Goal: Task Accomplishment & Management: Manage account settings

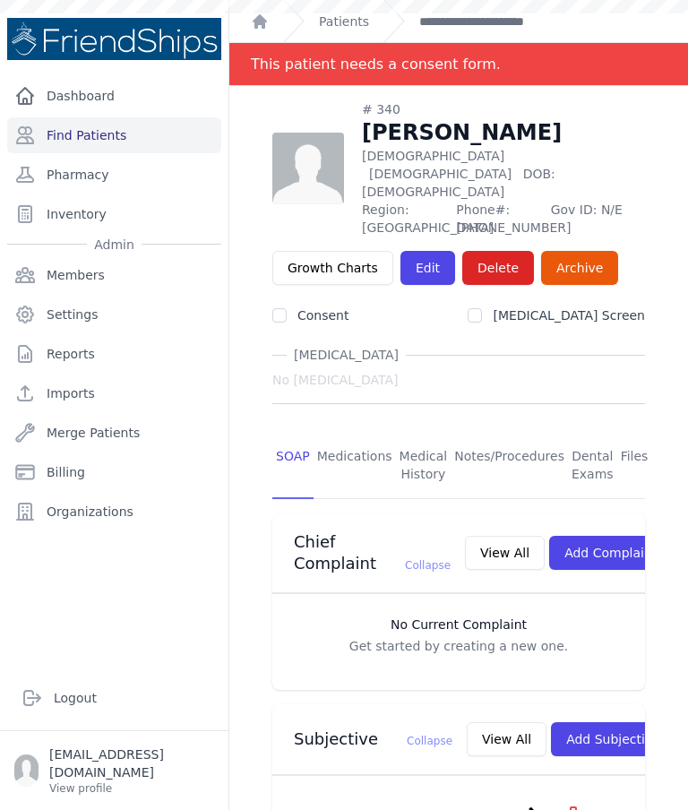
scroll to position [656, 0]
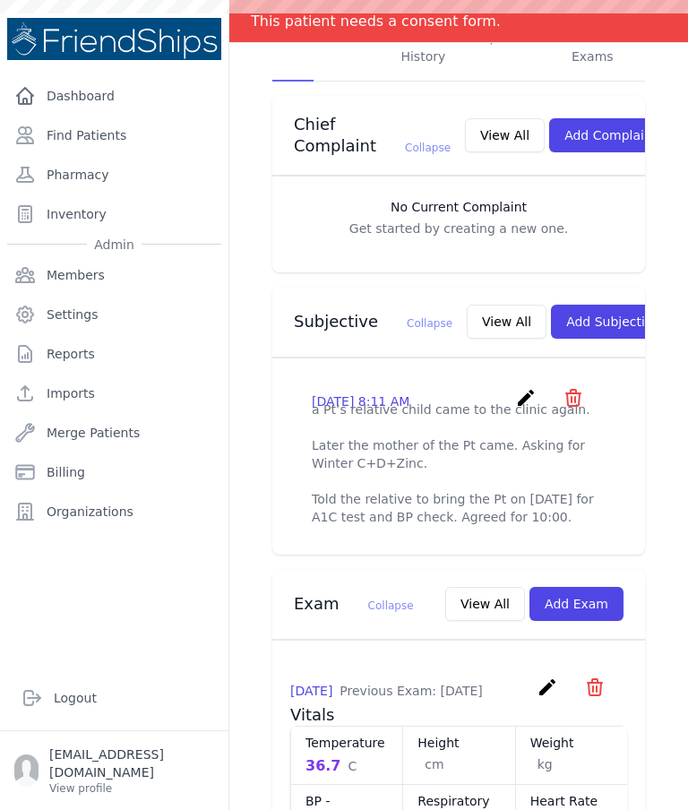
scroll to position [417, 0]
click at [517, 391] on icon "create" at bounding box center [525, 397] width 21 height 21
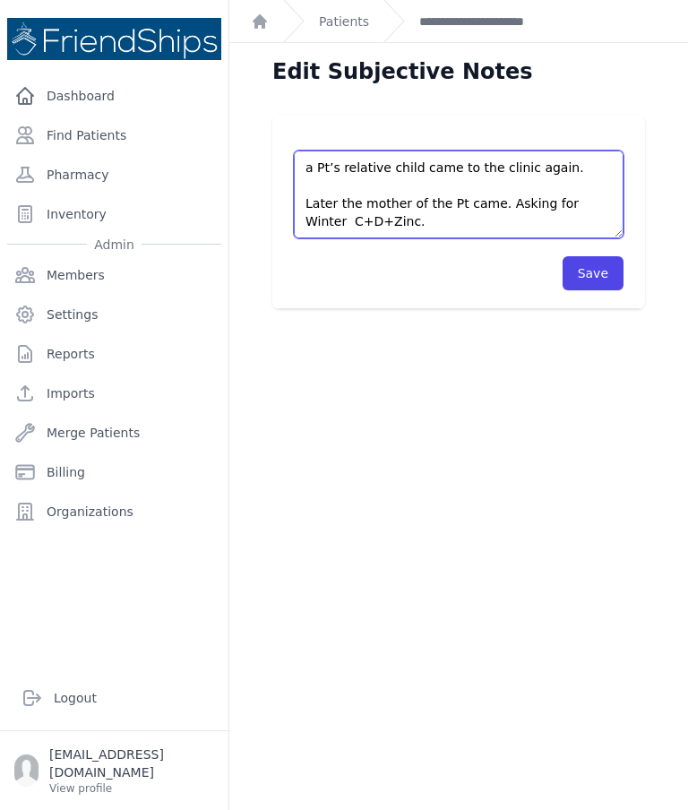
click at [570, 170] on textarea "a Pt’s relative child came to the clinic again. Later the mother of the Pt came…" at bounding box center [459, 194] width 330 height 88
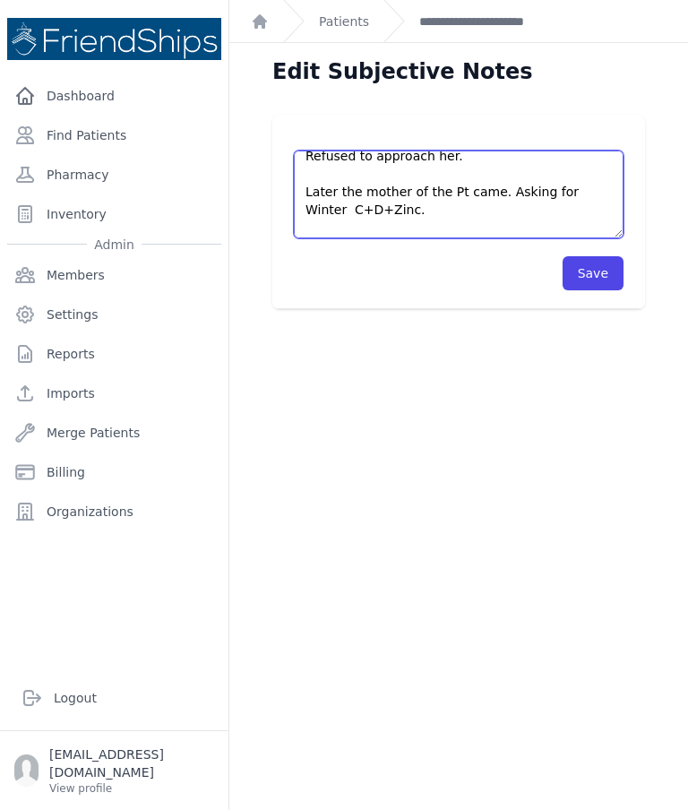
scroll to position [34, 0]
click at [405, 188] on textarea "a Pt’s relative child came to the clinic again. Later the mother of the Pt came…" at bounding box center [459, 194] width 330 height 88
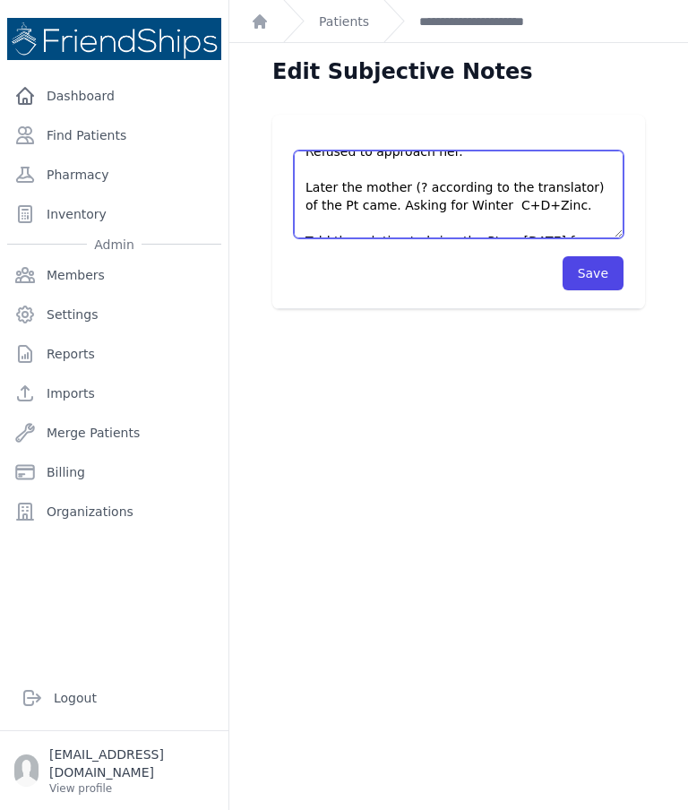
click at [570, 199] on textarea "a Pt’s relative child came to the clinic again. Later the mother of the Pt came…" at bounding box center [459, 194] width 330 height 88
click at [568, 202] on textarea "a Pt’s relative child came to the clinic again. Later the mother of the Pt came…" at bounding box center [459, 194] width 330 height 88
click at [493, 193] on textarea "a Pt’s relative child came to the clinic again. Later the mother of the Pt came…" at bounding box center [459, 194] width 330 height 88
click at [476, 200] on textarea "a Pt’s relative child came to the clinic again. Later the mother of the Pt came…" at bounding box center [459, 194] width 330 height 88
click at [469, 210] on textarea "a Pt’s relative child came to the clinic again. Later the mother of the Pt came…" at bounding box center [459, 194] width 330 height 88
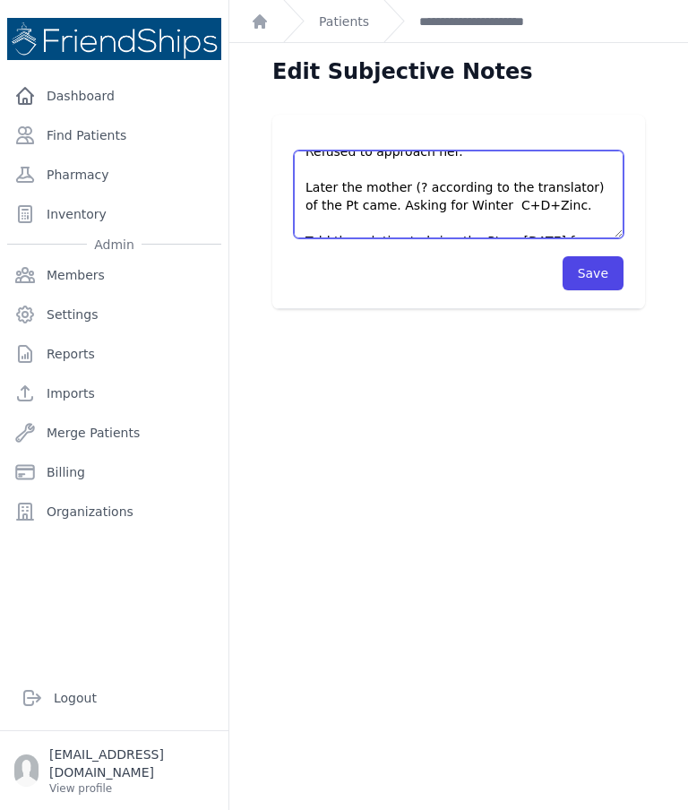
click at [490, 204] on textarea "a Pt’s relative child came to the clinic again. Later the mother of the Pt came…" at bounding box center [459, 194] width 330 height 88
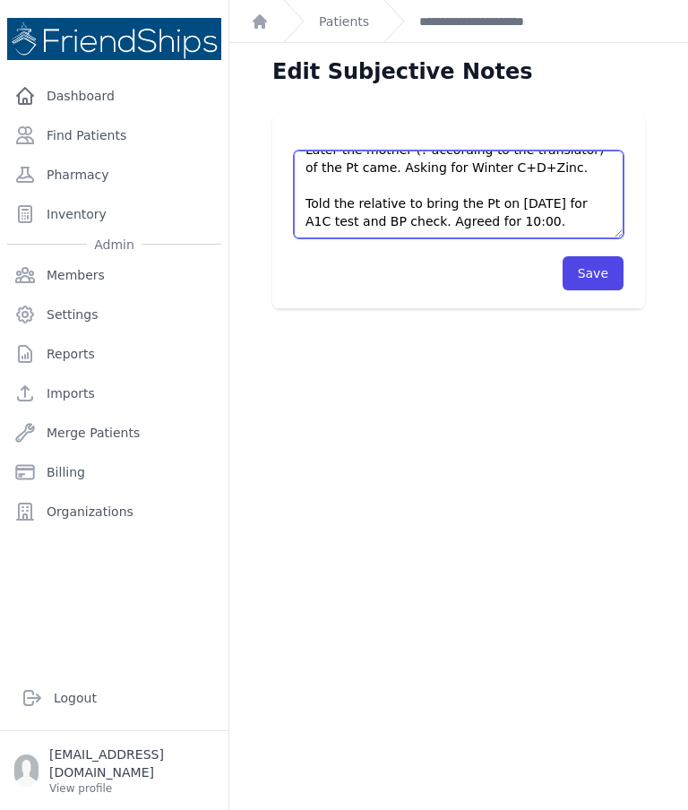
scroll to position [72, 0]
click at [539, 219] on textarea "a Pt’s relative child came to the clinic again. Later the mother of the Pt came…" at bounding box center [459, 194] width 330 height 88
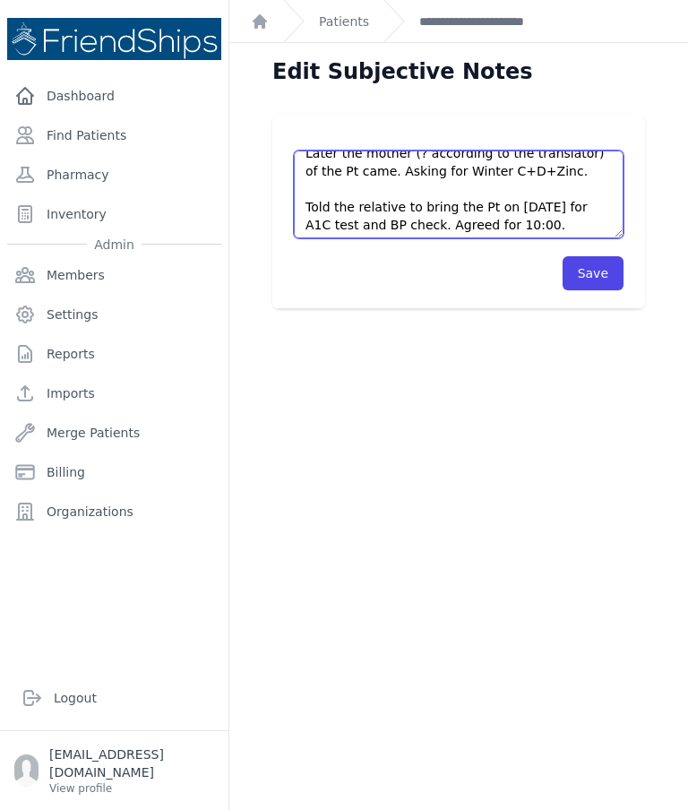
scroll to position [64, 0]
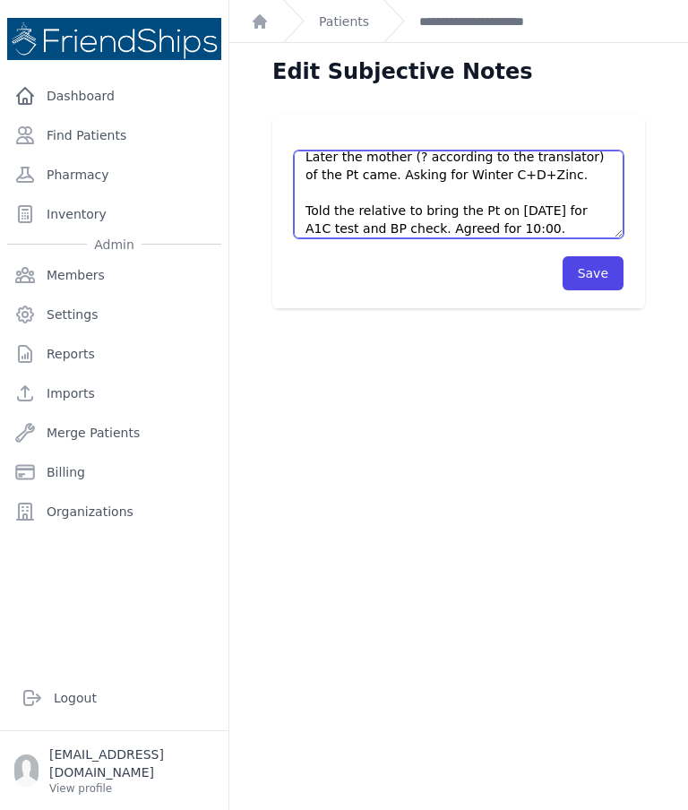
click at [385, 167] on textarea "a Pt’s relative child came to the clinic again. Later the mother of the Pt came…" at bounding box center [459, 194] width 330 height 88
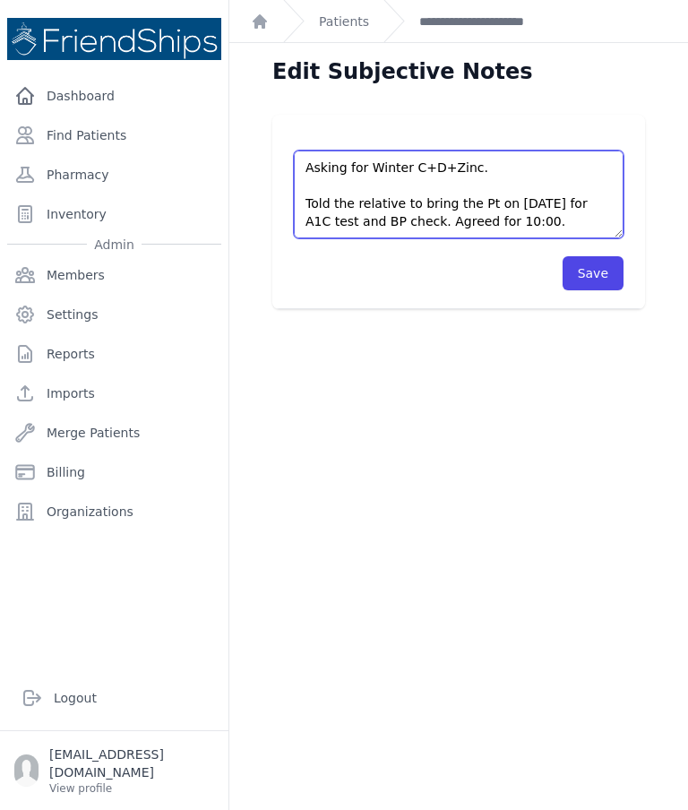
scroll to position [143, 0]
click at [423, 215] on textarea "a Pt’s relative child came to the clinic again. Later the mother of the Pt came…" at bounding box center [459, 194] width 330 height 88
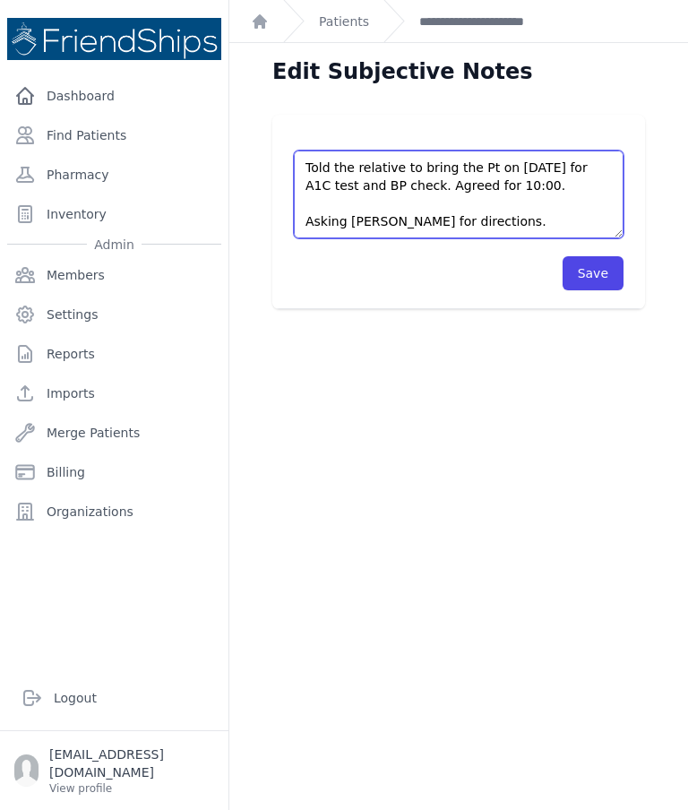
type textarea "a Pt’s relative child came to the clinic again. Refused to approach her. Later …"
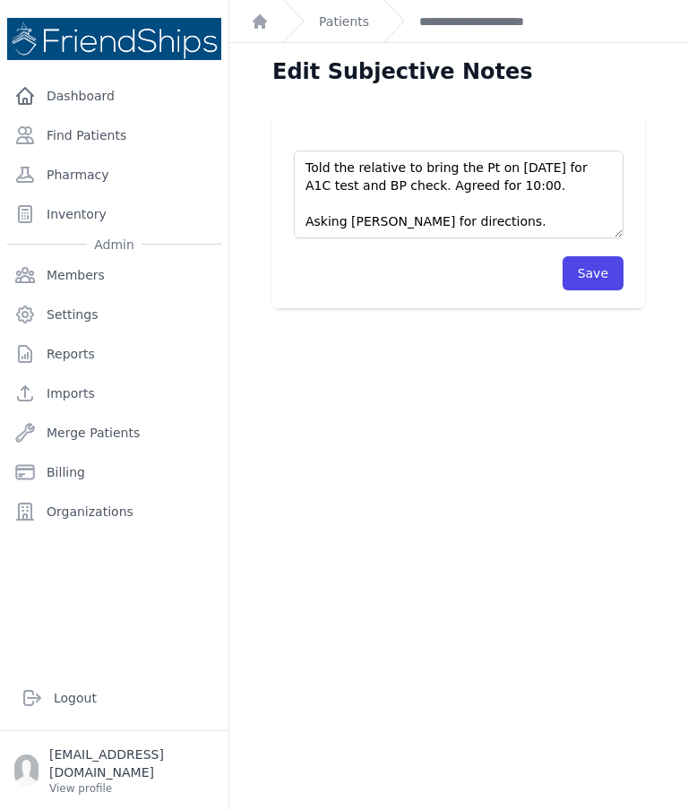
click at [608, 270] on button "Save" at bounding box center [592, 273] width 61 height 34
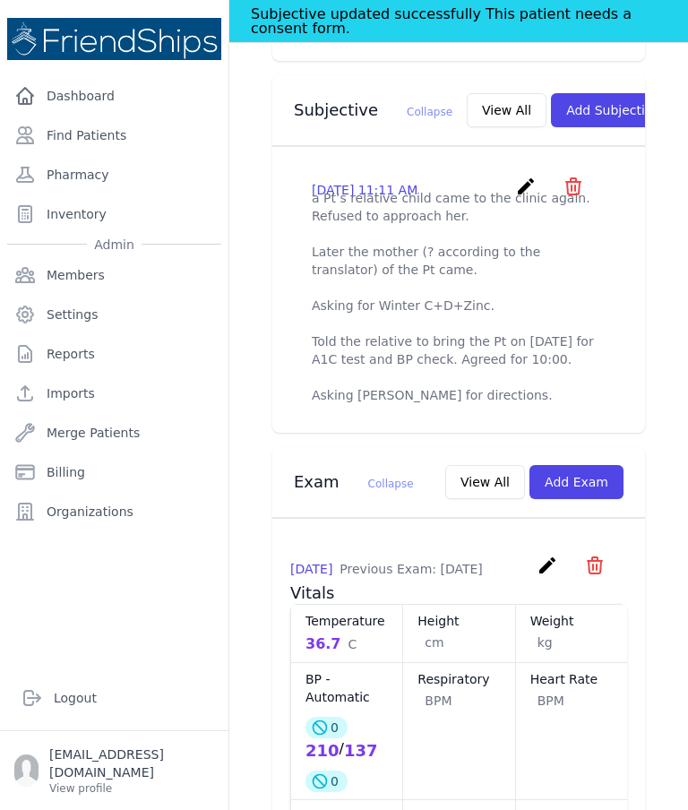
scroll to position [656, 0]
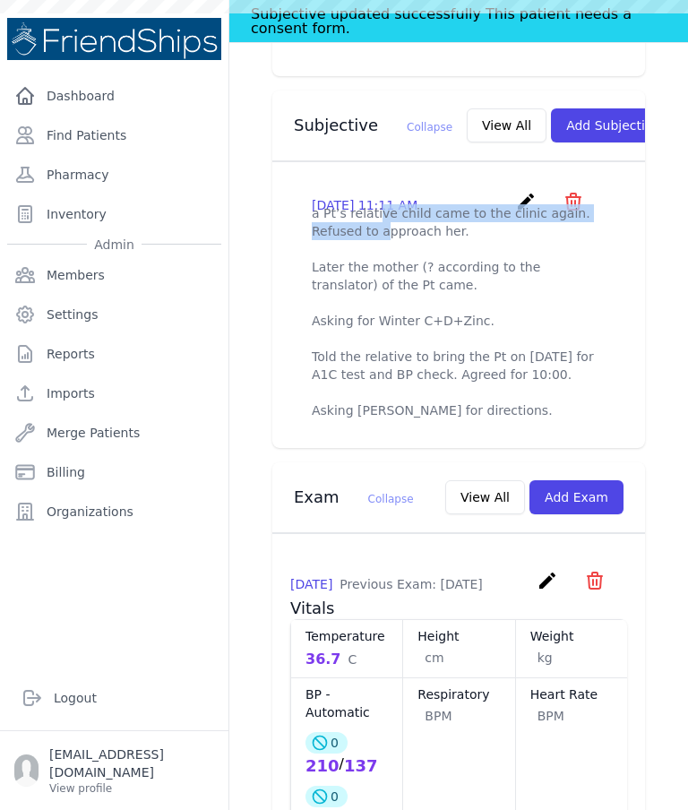
click at [533, 268] on p "a Pt’s relative child came to the clinic again. Refused to approach her. Later …" at bounding box center [459, 311] width 294 height 215
click at [520, 181] on div "2025-Aug-18 11:11 AM create ​ Delete subjective - a Pt’s relative child came to…" at bounding box center [458, 304] width 337 height 257
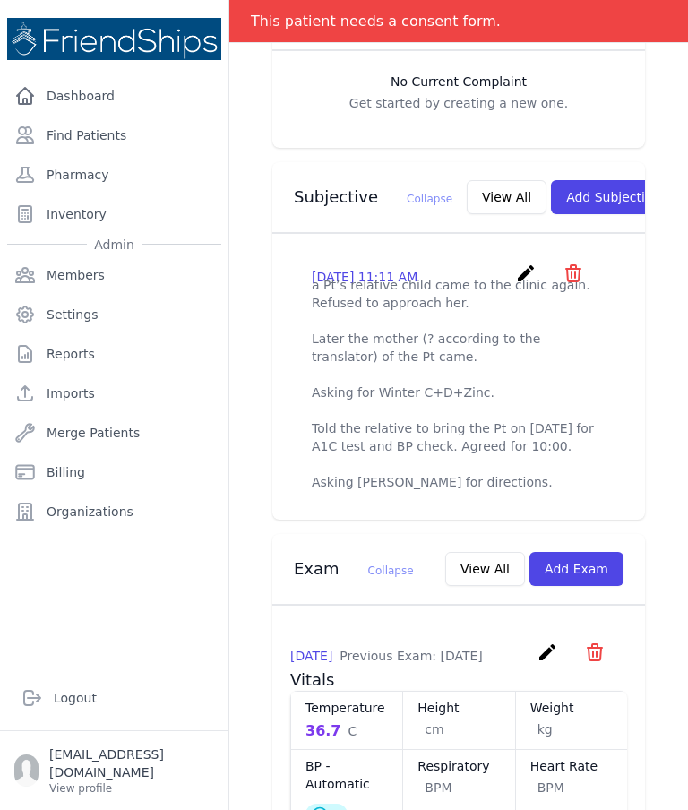
scroll to position [580, 0]
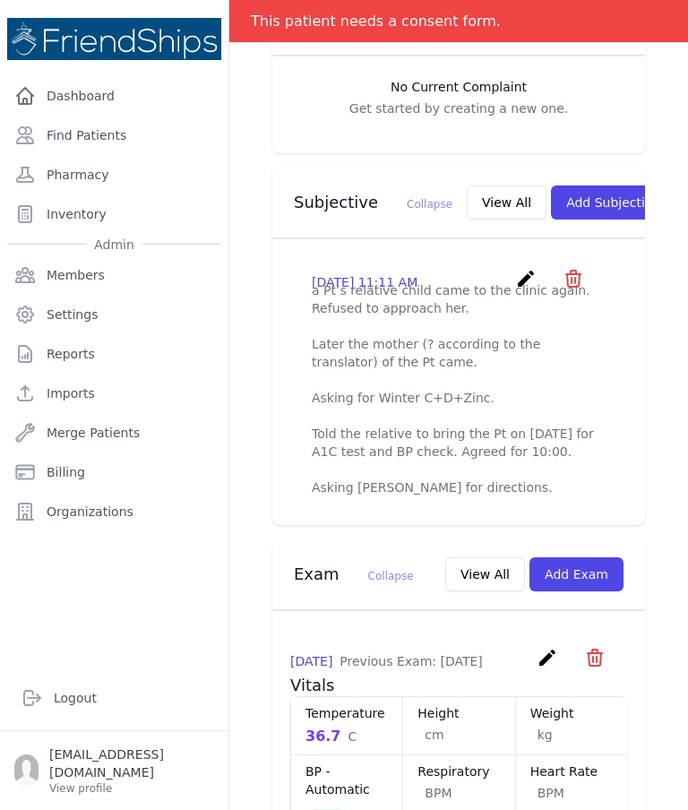
click at [516, 280] on icon "create" at bounding box center [525, 278] width 21 height 21
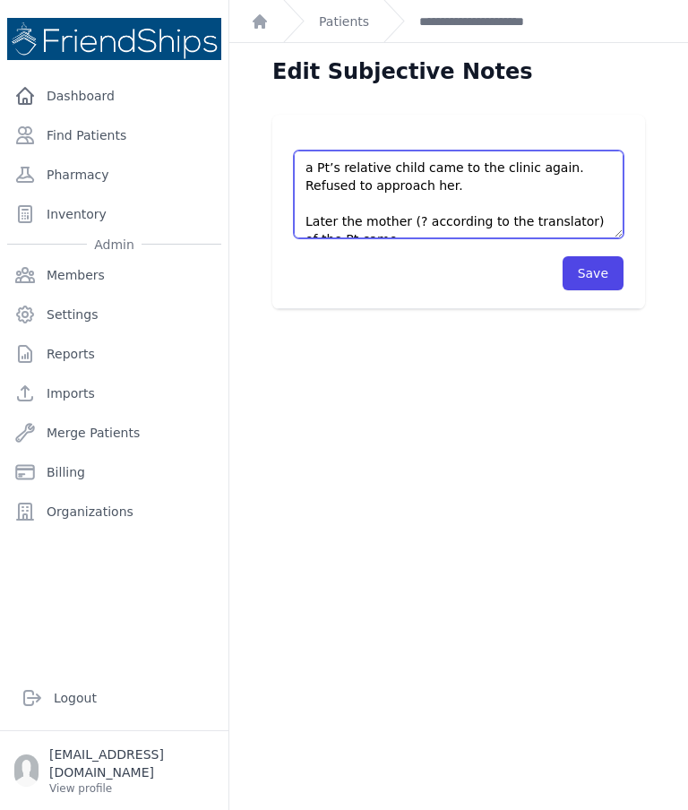
click at [319, 166] on textarea "a Pt’s relative child came to the clinic again. Refused to approach her. Later …" at bounding box center [459, 194] width 330 height 88
click at [520, 167] on textarea "a Pt’s relative child came to the clinic again. Refused to approach her. Later …" at bounding box center [459, 194] width 330 height 88
click at [313, 169] on textarea "a Pt’s relative child came to the clinic again. Refused to approach her. Later …" at bounding box center [459, 194] width 330 height 88
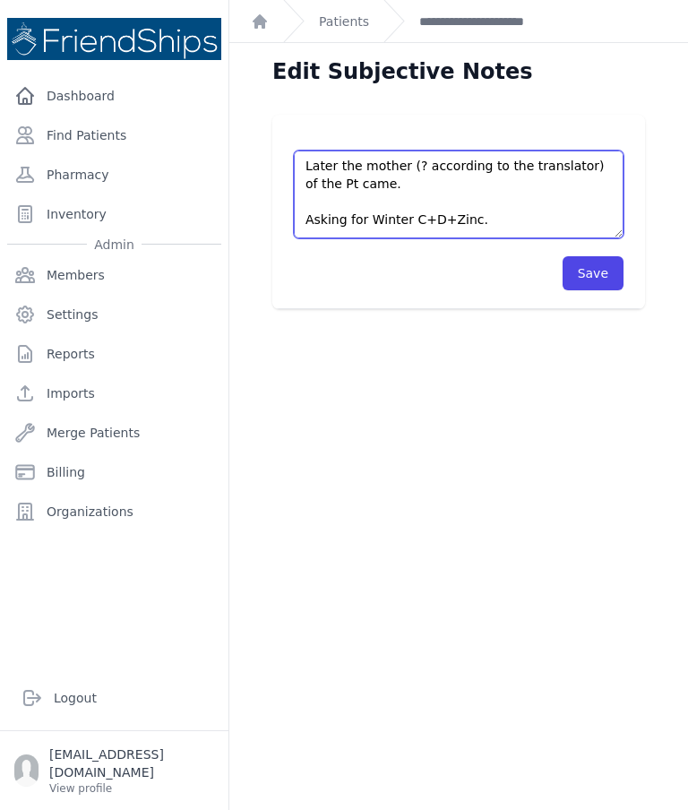
scroll to position [59, 0]
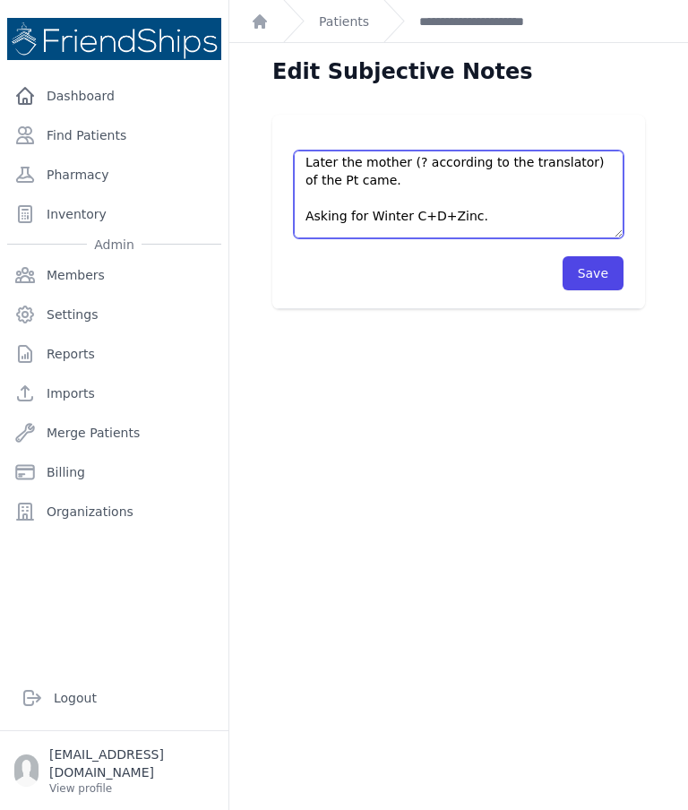
click at [446, 174] on textarea "a Pt’s relative child came to the clinic again. Refused to approach her. Later …" at bounding box center [459, 194] width 330 height 88
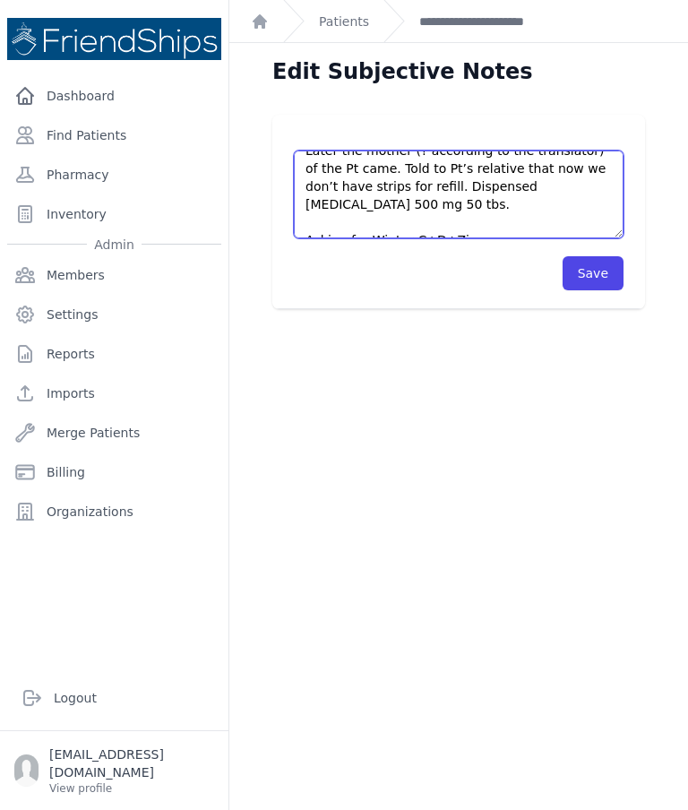
scroll to position [69, 0]
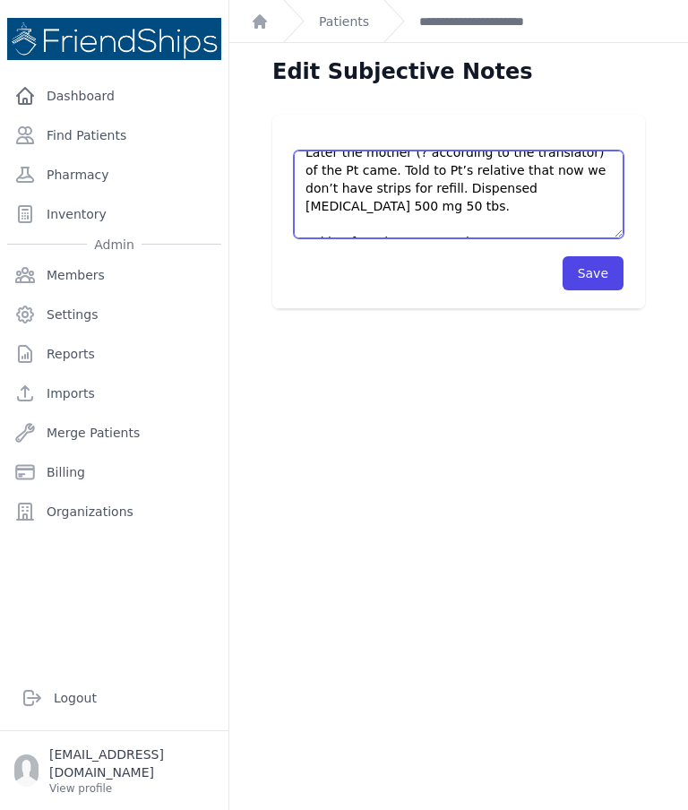
click at [335, 185] on textarea "a Pt’s relative child came to the clinic again. Refused to approach her. Later …" at bounding box center [459, 194] width 330 height 88
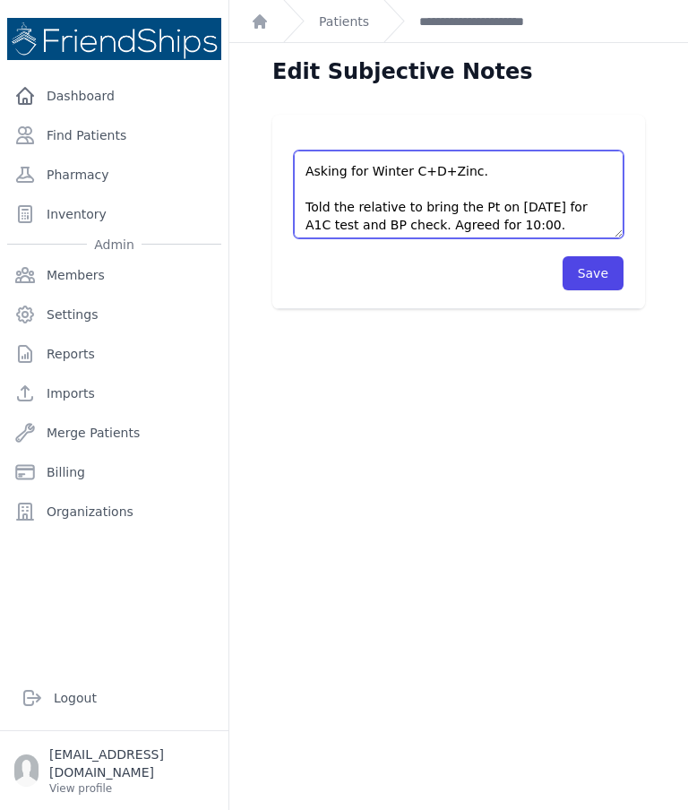
scroll to position [141, 0]
click at [310, 173] on textarea "a Pt’s relative child came to the clinic again. Refused to approach her. Later …" at bounding box center [459, 194] width 330 height 88
click at [364, 167] on textarea "a Pt’s relative child came to the clinic again. Refused to approach her. Later …" at bounding box center [459, 194] width 330 height 88
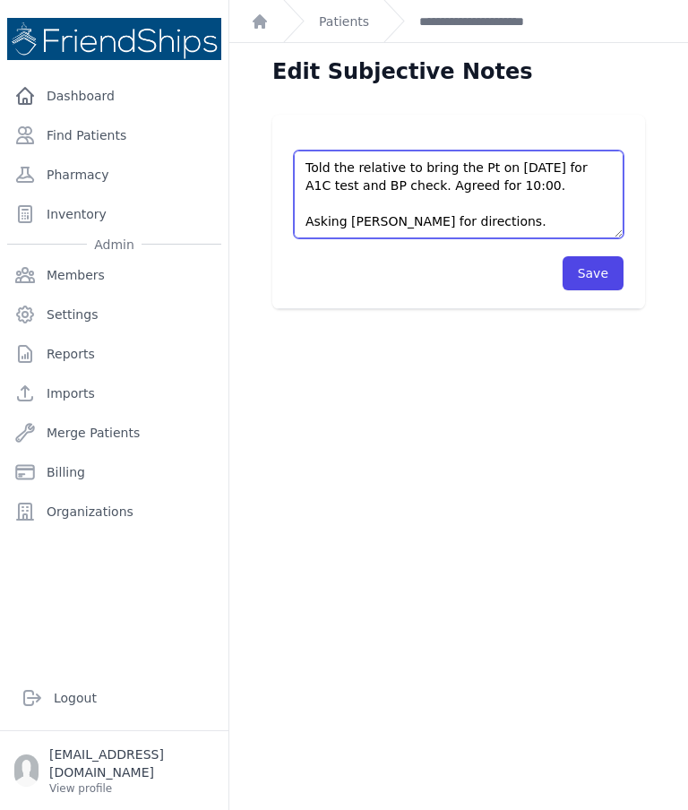
scroll to position [179, 0]
click at [314, 168] on textarea "a Pt’s relative child came to the clinic again. Refused to approach her. Later …" at bounding box center [459, 194] width 330 height 88
click at [559, 194] on textarea "a Pt’s relative child came to the clinic again. Refused to approach her. Later …" at bounding box center [459, 194] width 330 height 88
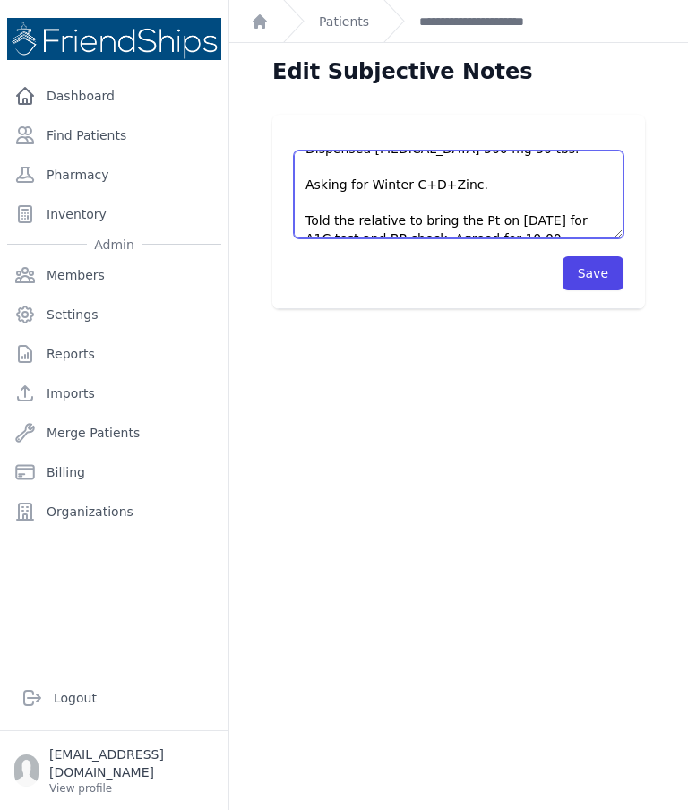
scroll to position [116, 0]
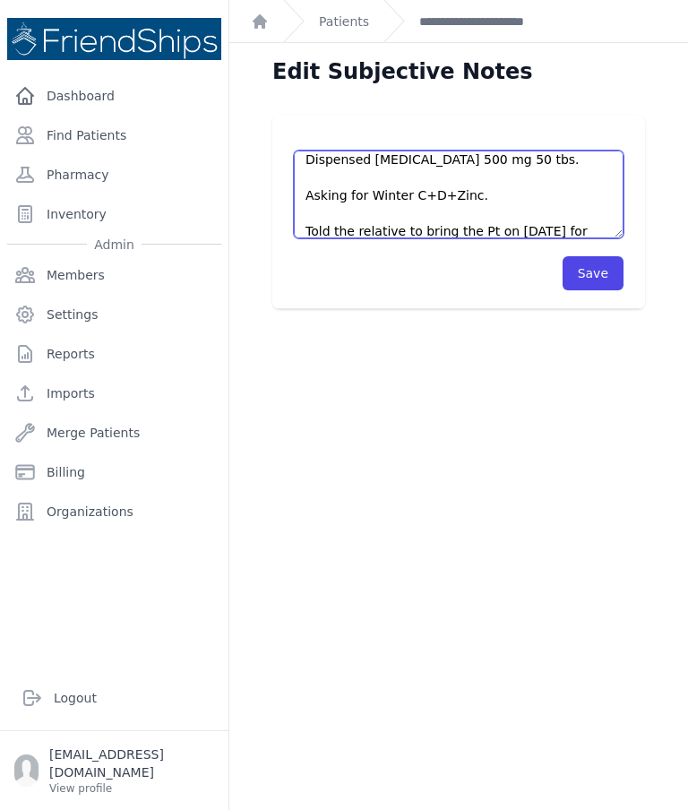
click at [319, 195] on textarea "a Pt’s relative child came to the clinic again. Refused to approach her. Later …" at bounding box center [459, 194] width 330 height 88
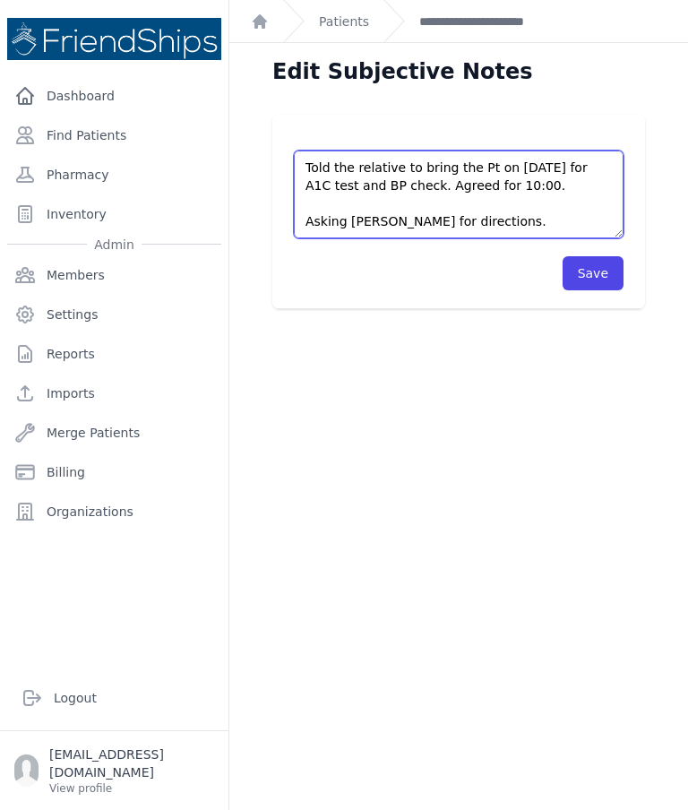
scroll to position [143, 0]
click at [533, 199] on textarea "a Pt’s relative child came to the clinic again. Refused to approach her. Later …" at bounding box center [459, 194] width 330 height 88
click at [394, 202] on textarea "a Pt’s relative child came to the clinic again. Refused to approach her. Later …" at bounding box center [459, 194] width 330 height 88
click at [359, 218] on textarea "a Pt’s relative child came to the clinic again. Refused to approach her. Later …" at bounding box center [459, 194] width 330 height 88
paste textarea "Asking for Winter C+D+Zinc."
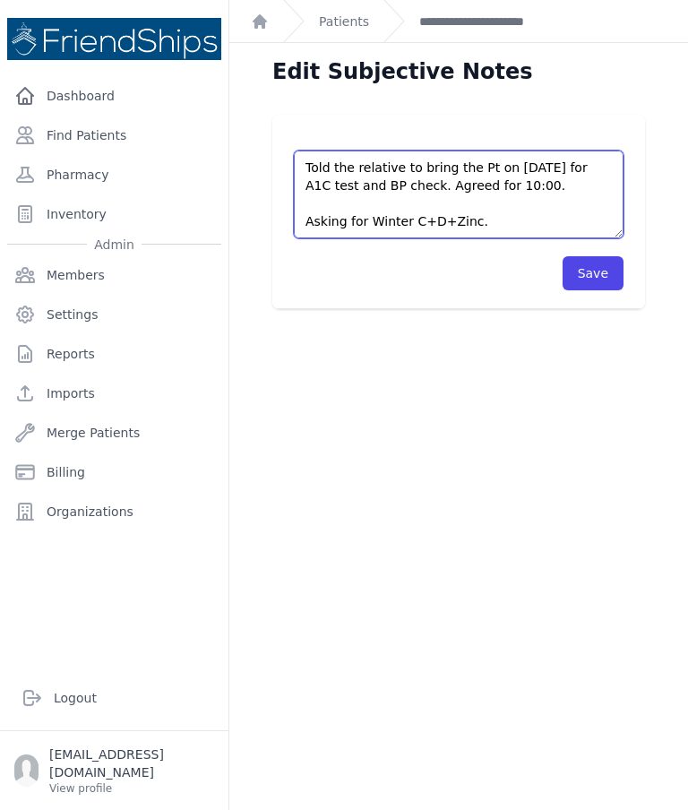
click at [341, 219] on textarea "a Pt’s relative child came to the clinic again. Refused to approach her. Later …" at bounding box center [459, 194] width 330 height 88
click at [570, 221] on textarea "a Pt’s relative child came to the clinic again. Refused to approach her. Later …" at bounding box center [459, 194] width 330 height 88
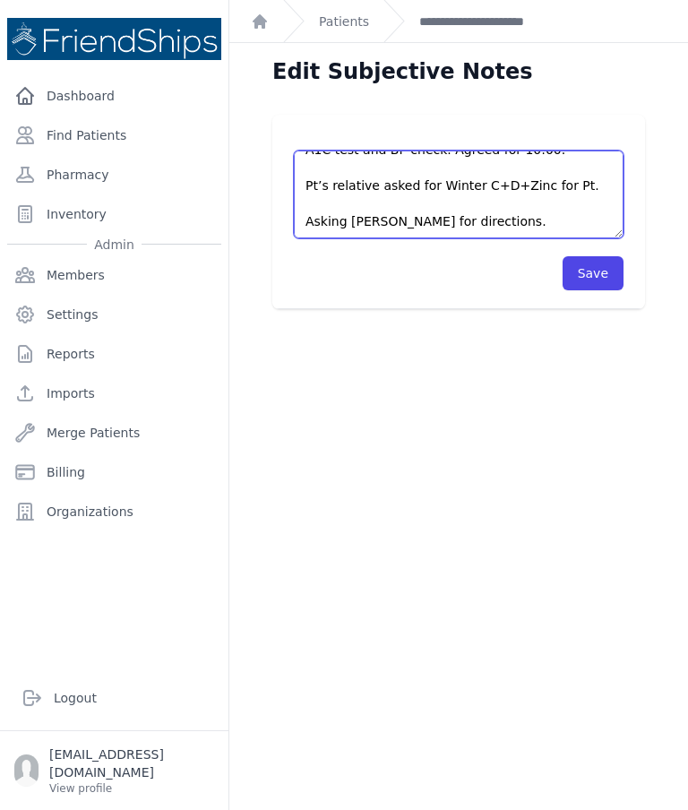
scroll to position [179, 0]
type textarea "A child related to the Pt came to the clinic again. Refused to approach her. La…"
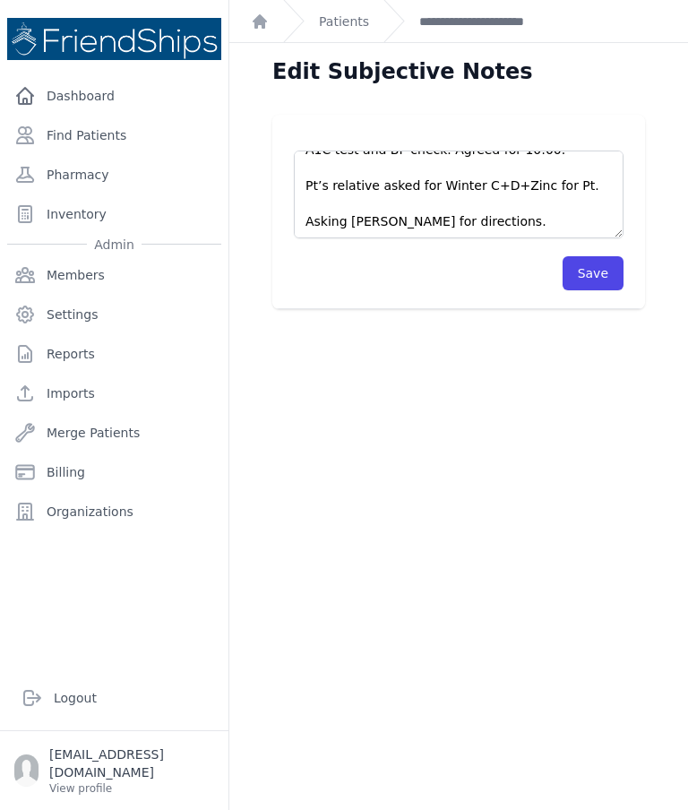
click at [591, 274] on button "Save" at bounding box center [592, 273] width 61 height 34
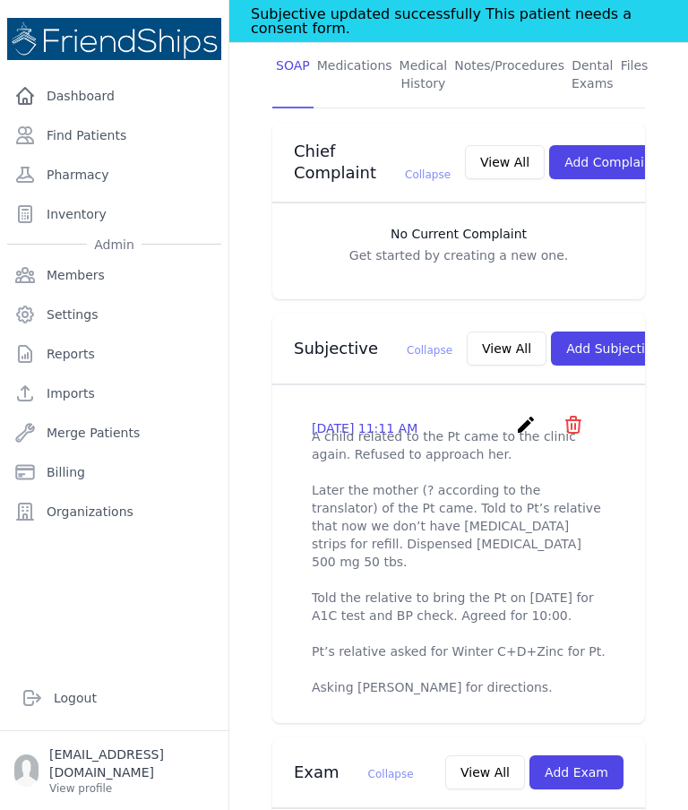
scroll to position [434, 0]
click at [467, 341] on button "View All" at bounding box center [507, 347] width 80 height 34
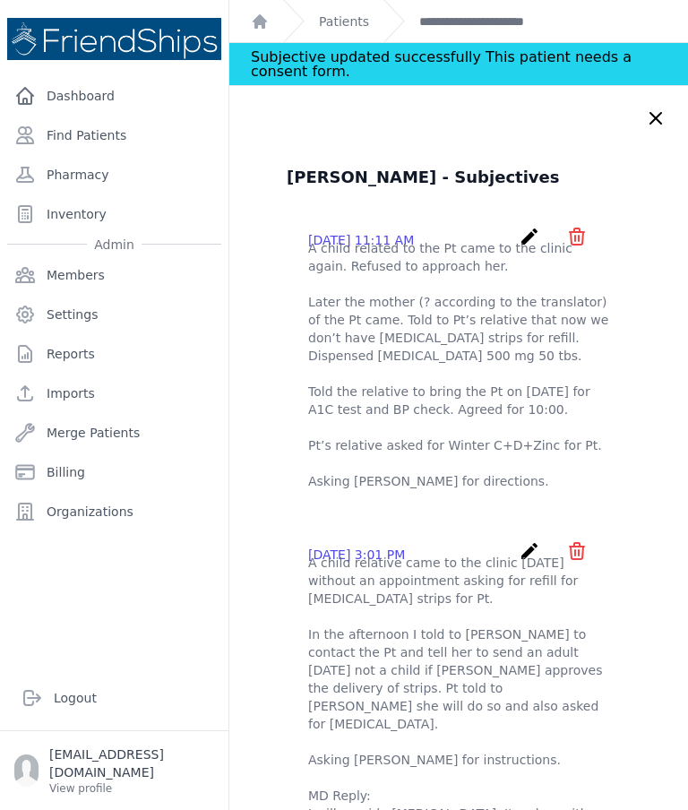
scroll to position [0, 0]
click at [524, 234] on icon "create" at bounding box center [529, 236] width 21 height 21
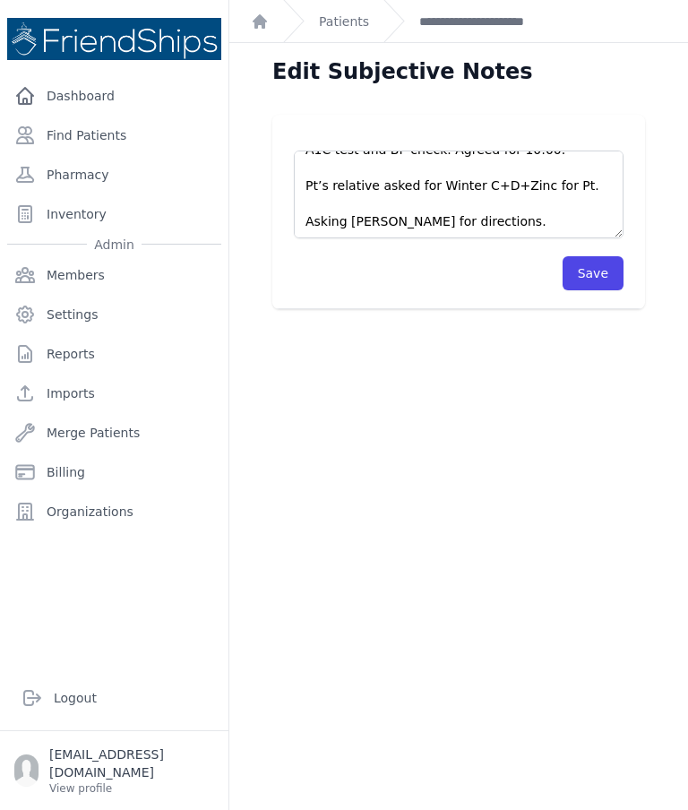
scroll to position [179, 0]
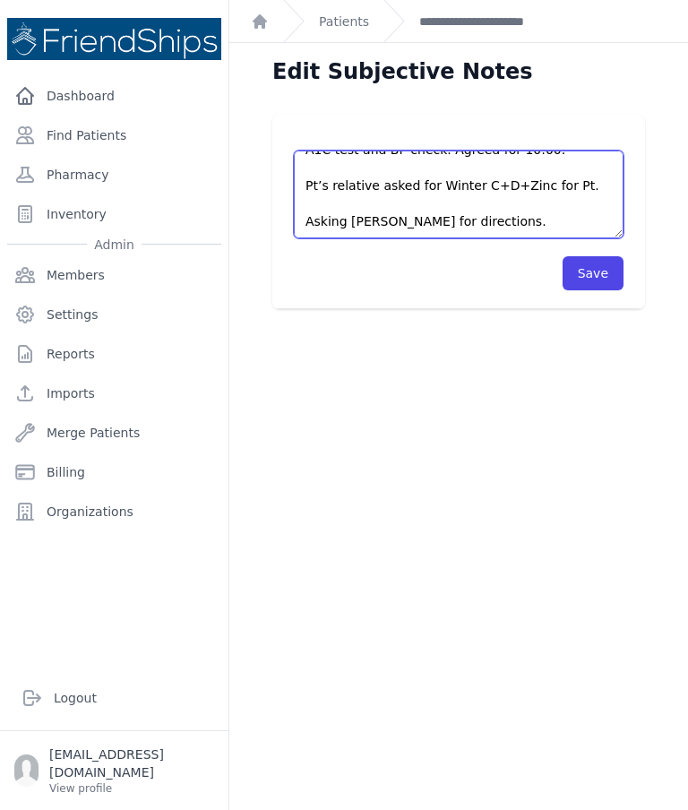
click at [584, 185] on textarea "A child related to the Pt came to the clinic again. Refused to approach her. La…" at bounding box center [459, 194] width 330 height 88
click at [513, 207] on textarea "A child related to the Pt came to the clinic again. Refused to approach her. La…" at bounding box center [459, 194] width 330 height 88
click at [486, 215] on textarea "A child related to the Pt came to the clinic again. Refused to approach her. La…" at bounding box center [459, 194] width 330 height 88
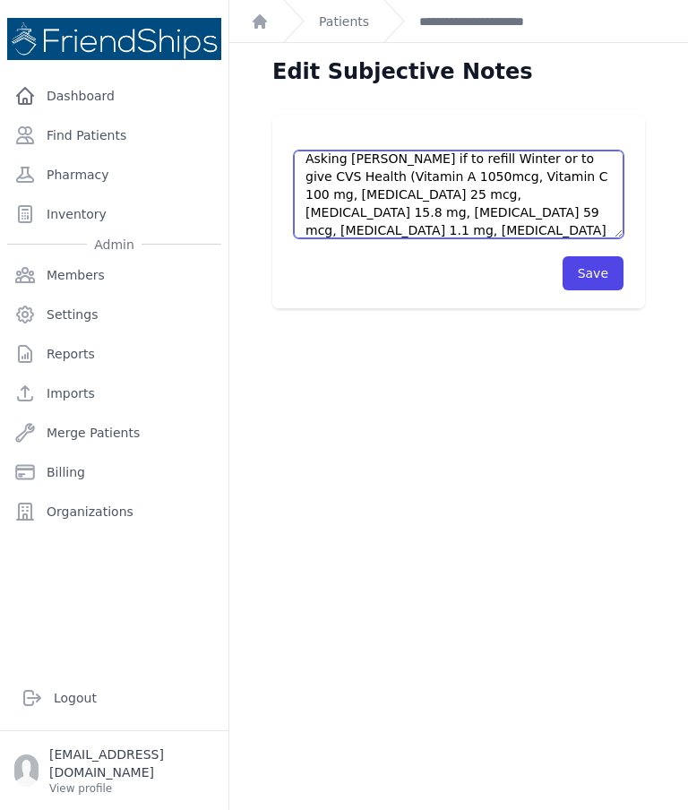
scroll to position [240, 0]
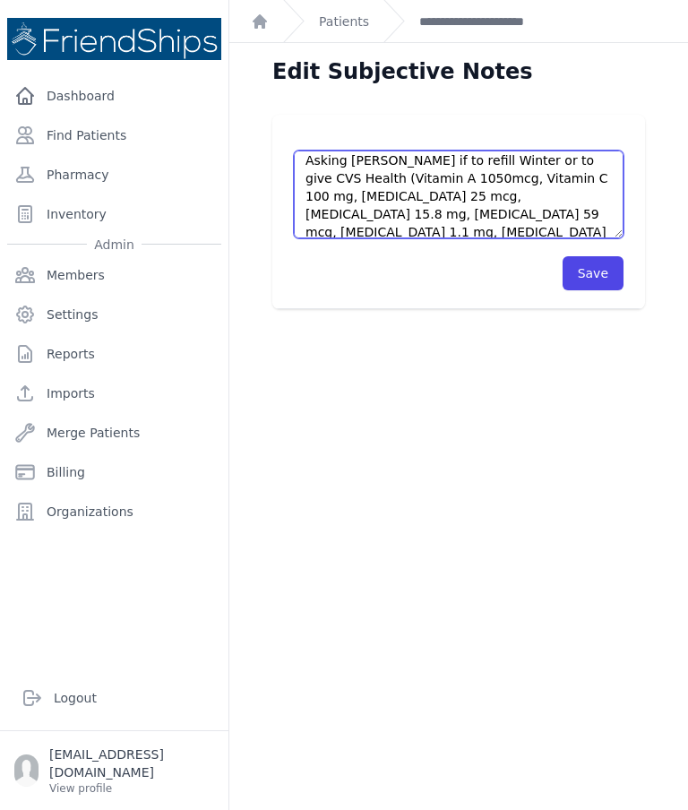
click at [347, 177] on textarea "A child related to the Pt came to the clinic again. Refused to approach her. La…" at bounding box center [459, 194] width 330 height 88
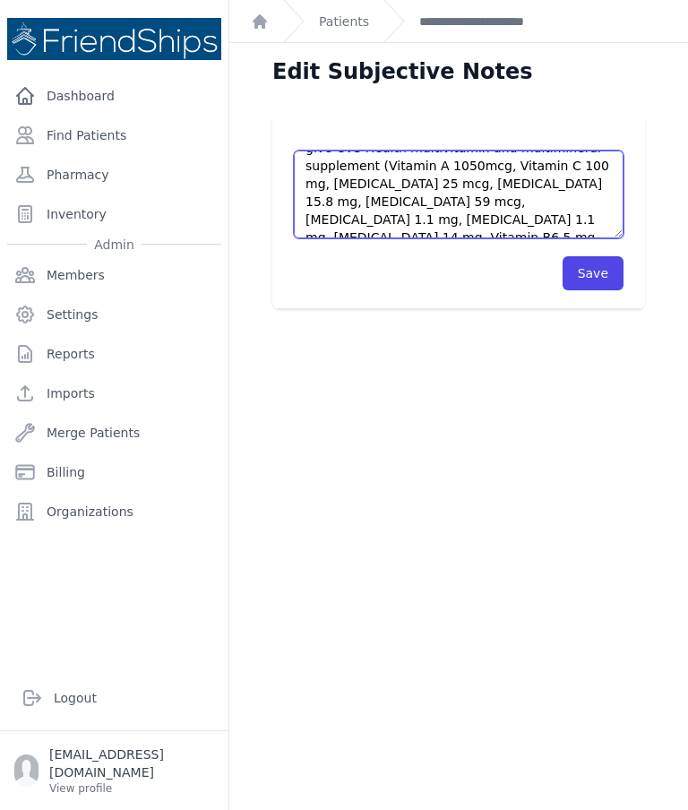
scroll to position [269, 0]
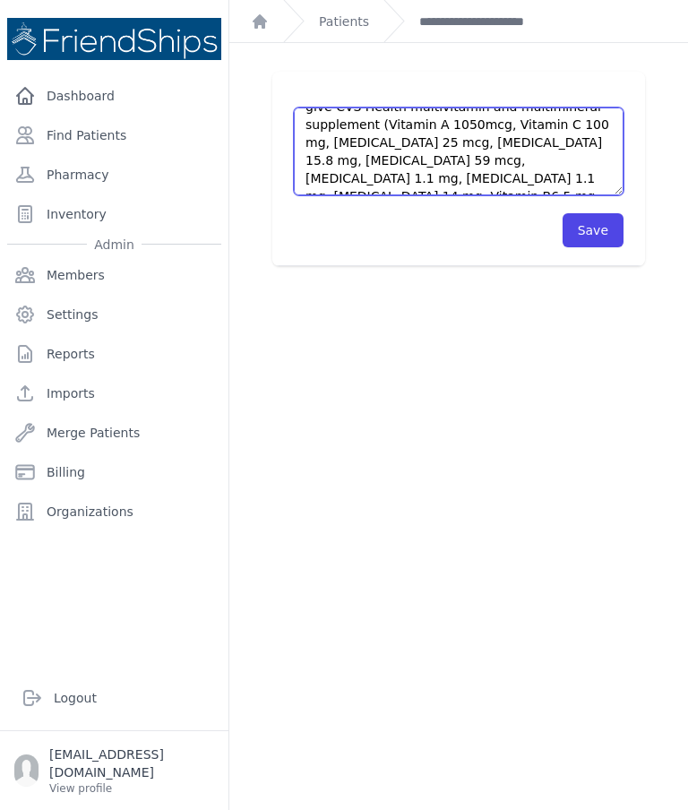
type textarea "A child related to the Pt came to the clinic again. Refused to approach her. La…"
click at [596, 226] on button "Save" at bounding box center [592, 230] width 61 height 34
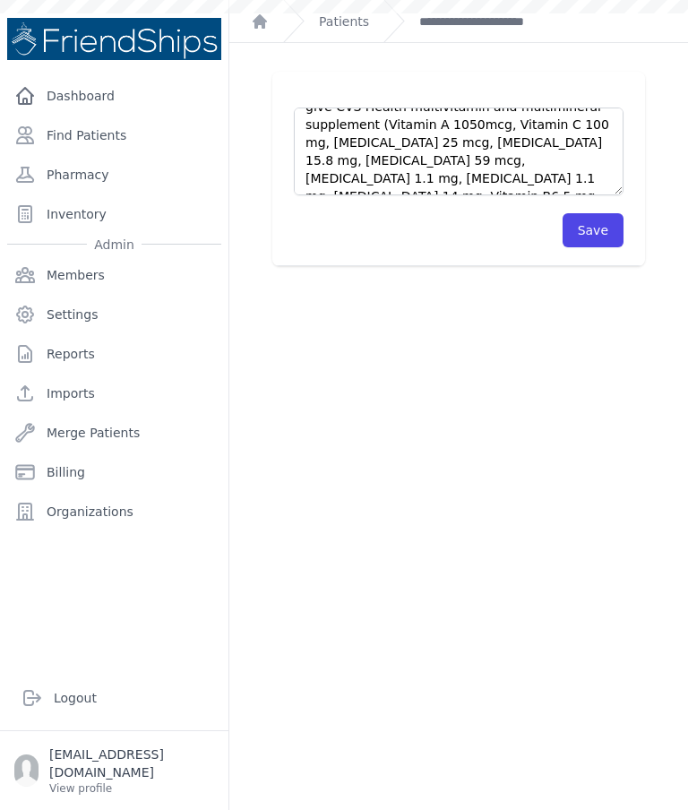
scroll to position [0, 0]
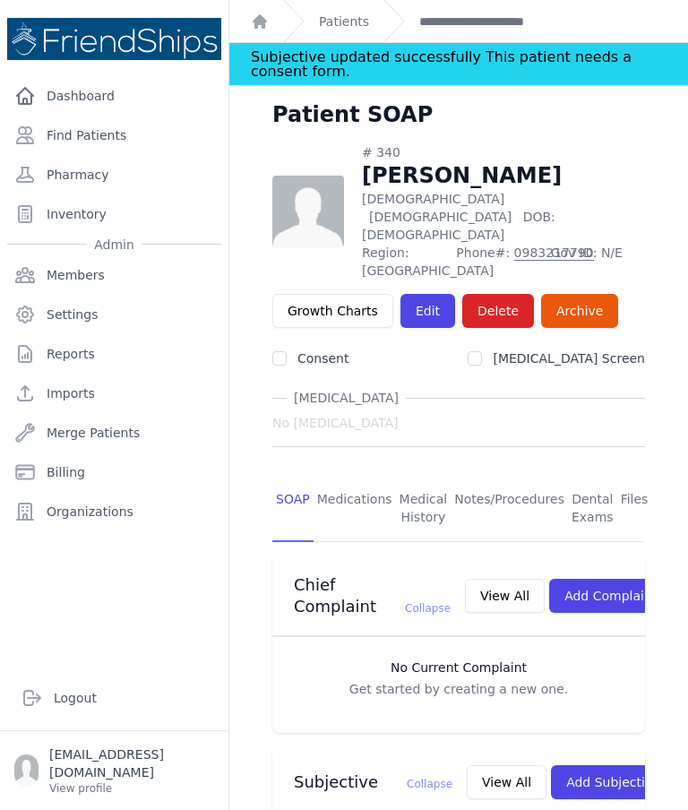
click at [99, 134] on link "Find Patients" at bounding box center [114, 135] width 214 height 36
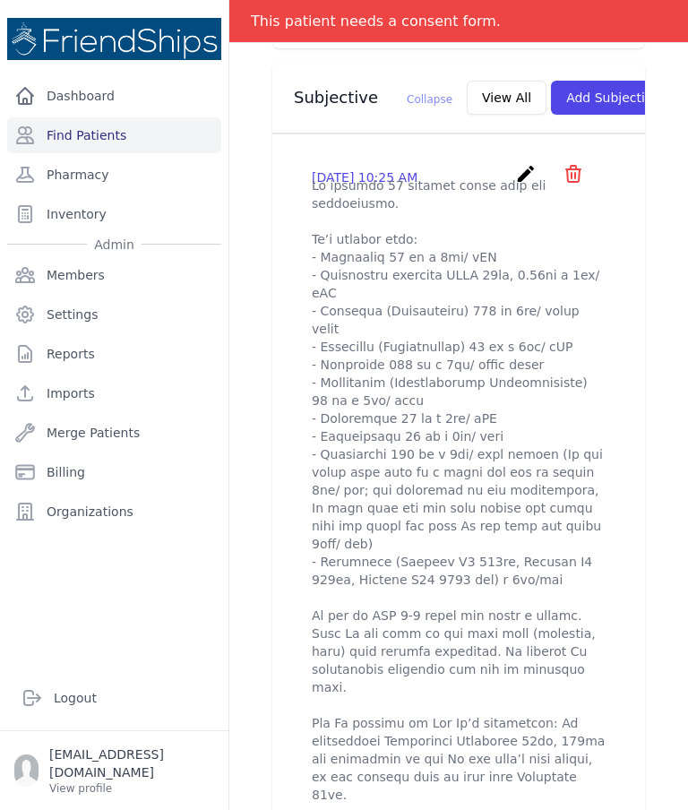
scroll to position [633, 0]
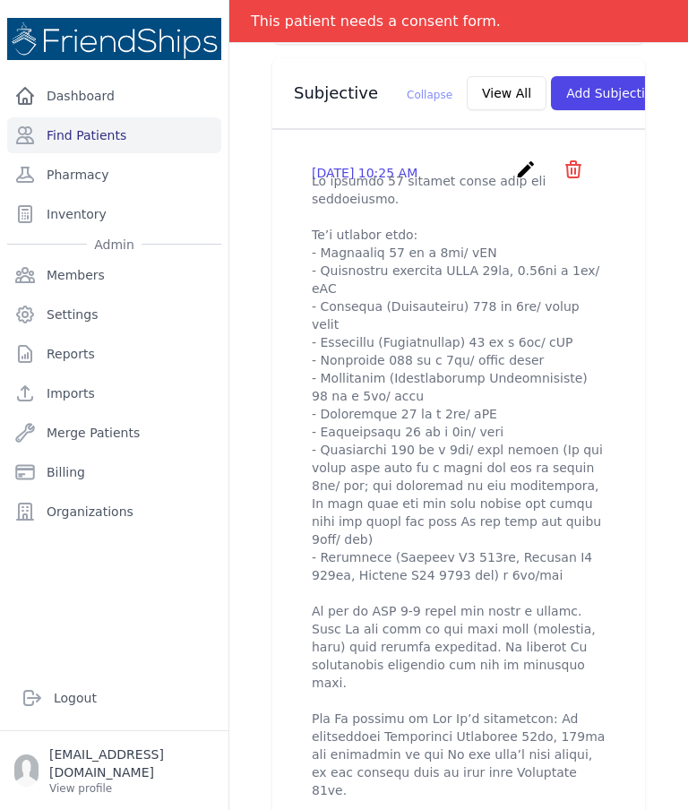
click at [523, 160] on icon "create" at bounding box center [525, 169] width 21 height 21
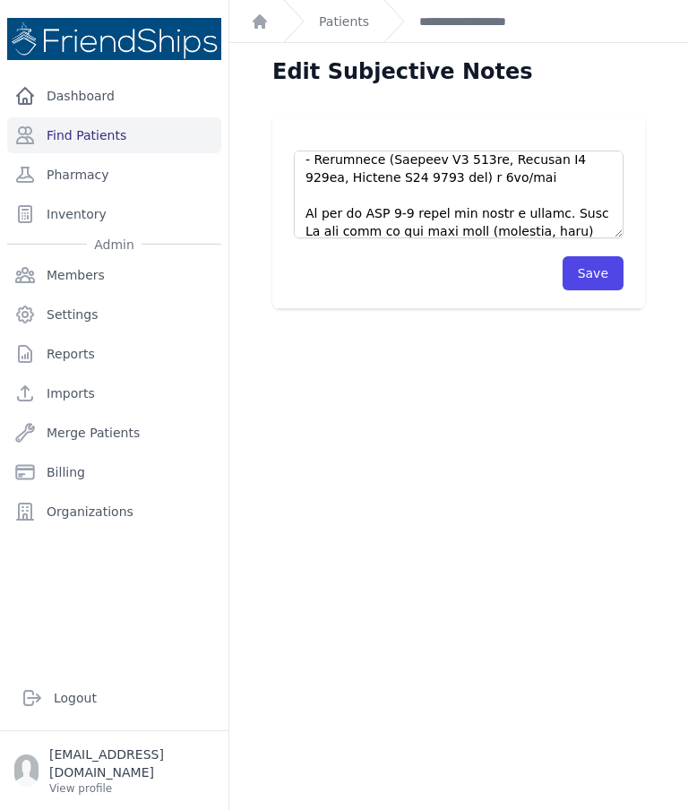
scroll to position [357, 0]
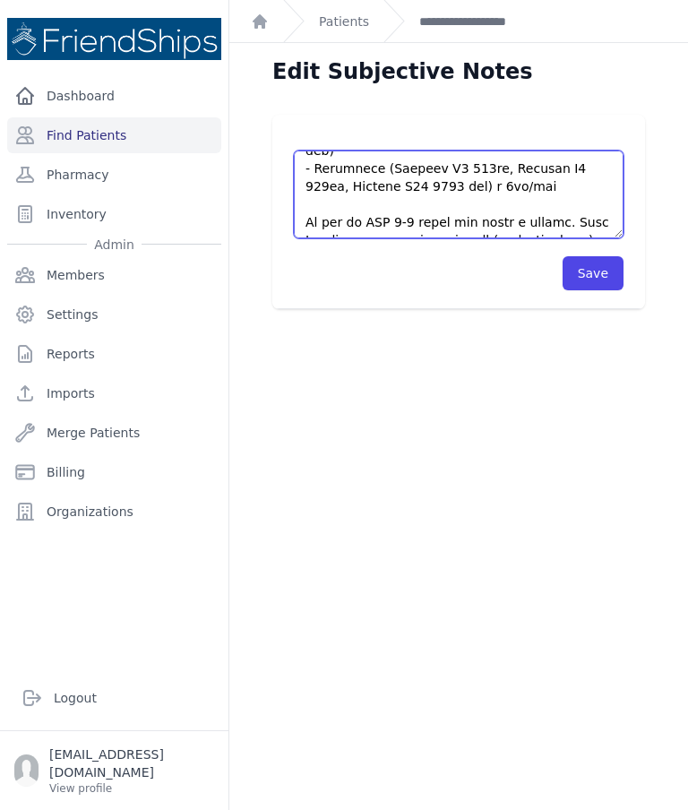
click at [481, 182] on textarea at bounding box center [459, 194] width 330 height 88
click at [554, 186] on textarea at bounding box center [459, 194] width 330 height 88
click at [554, 181] on textarea at bounding box center [459, 194] width 330 height 88
click at [557, 184] on textarea at bounding box center [459, 194] width 330 height 88
click at [573, 176] on textarea at bounding box center [459, 194] width 330 height 88
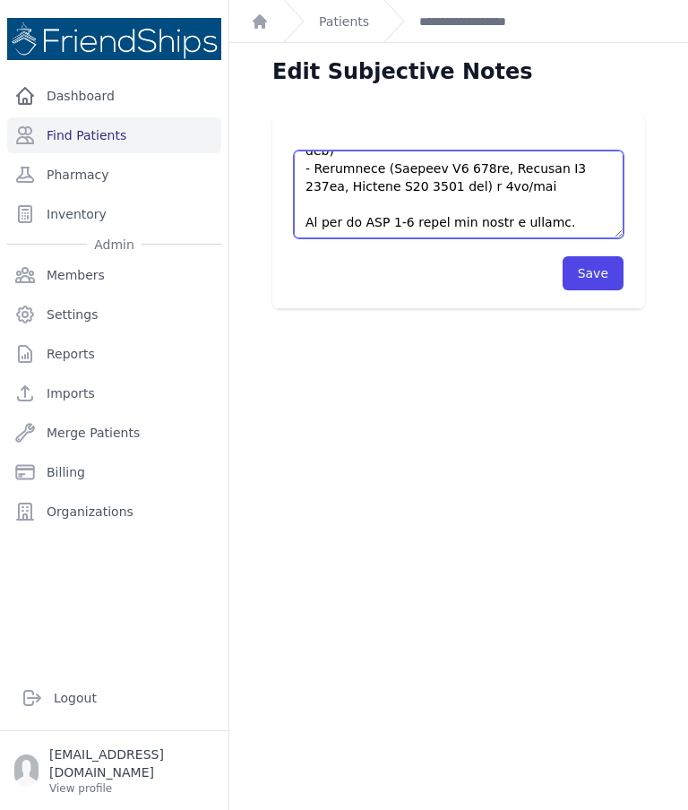
click at [573, 189] on textarea at bounding box center [459, 194] width 330 height 88
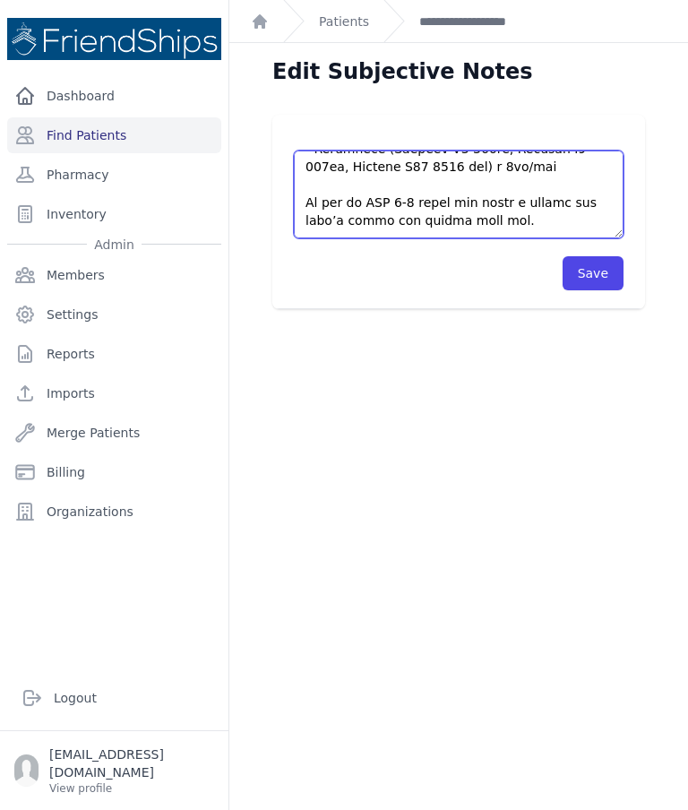
scroll to position [380, 0]
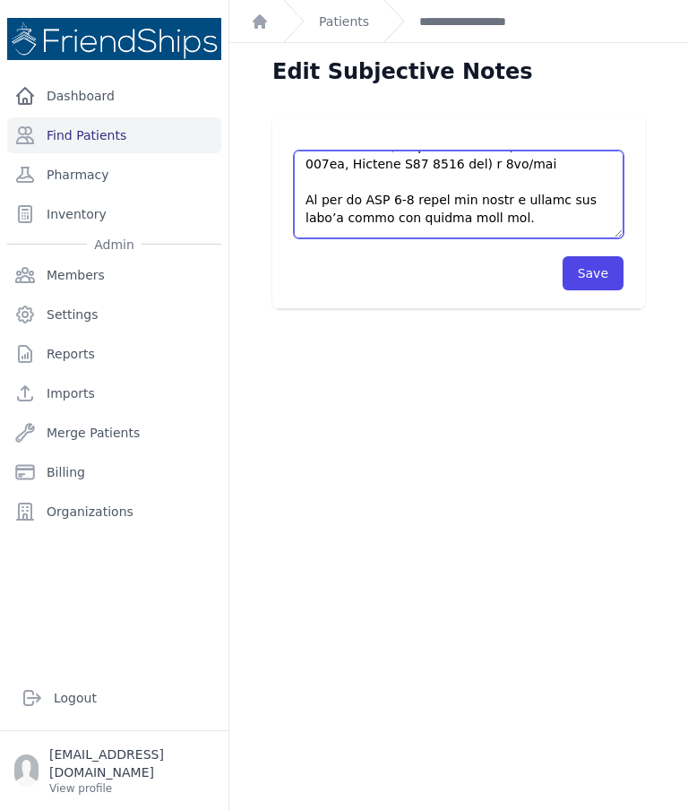
click at [577, 163] on textarea at bounding box center [459, 194] width 330 height 88
click at [400, 205] on textarea at bounding box center [459, 194] width 330 height 88
click at [539, 177] on textarea at bounding box center [459, 194] width 330 height 88
click at [573, 163] on textarea at bounding box center [459, 194] width 330 height 88
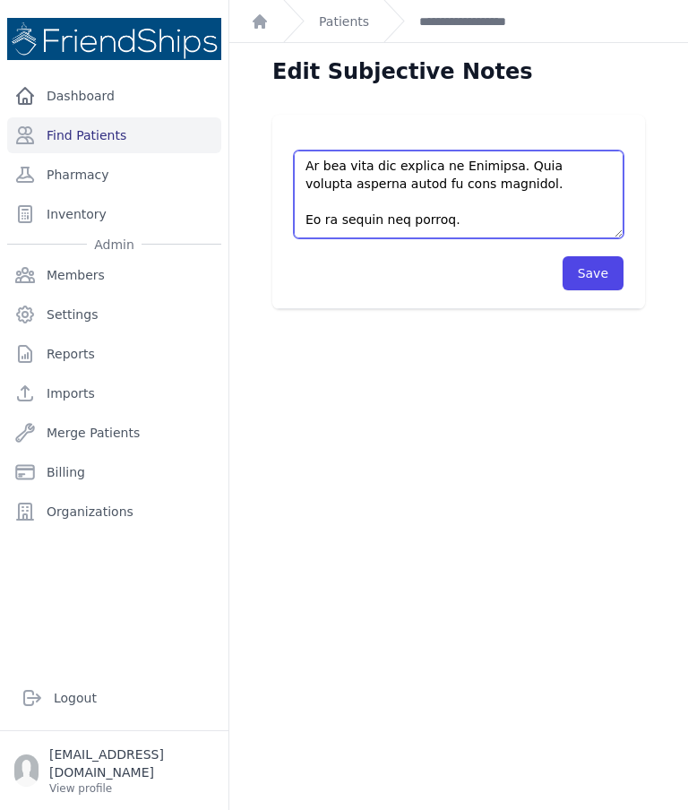
scroll to position [752, 0]
type textarea "Pt arrived 15 minutes later than the appointment. Pt’s current meds: - Valsarta…"
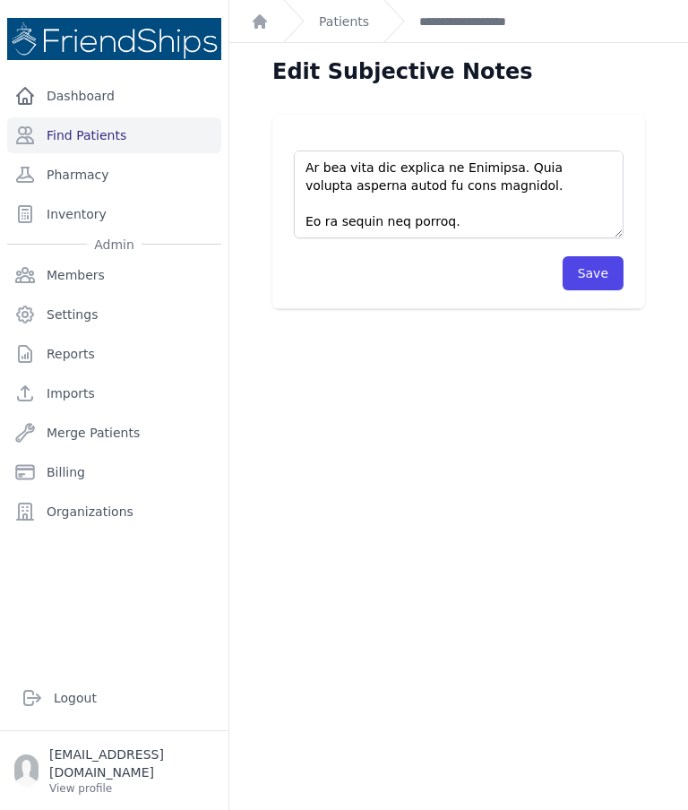
click at [599, 274] on button "Save" at bounding box center [592, 273] width 61 height 34
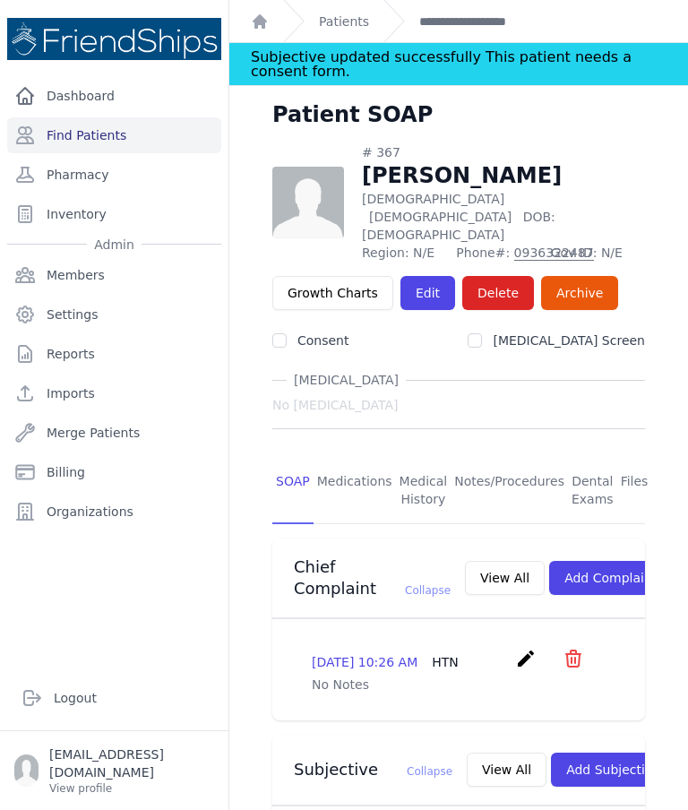
click at [340, 17] on link "Patients" at bounding box center [344, 22] width 50 height 18
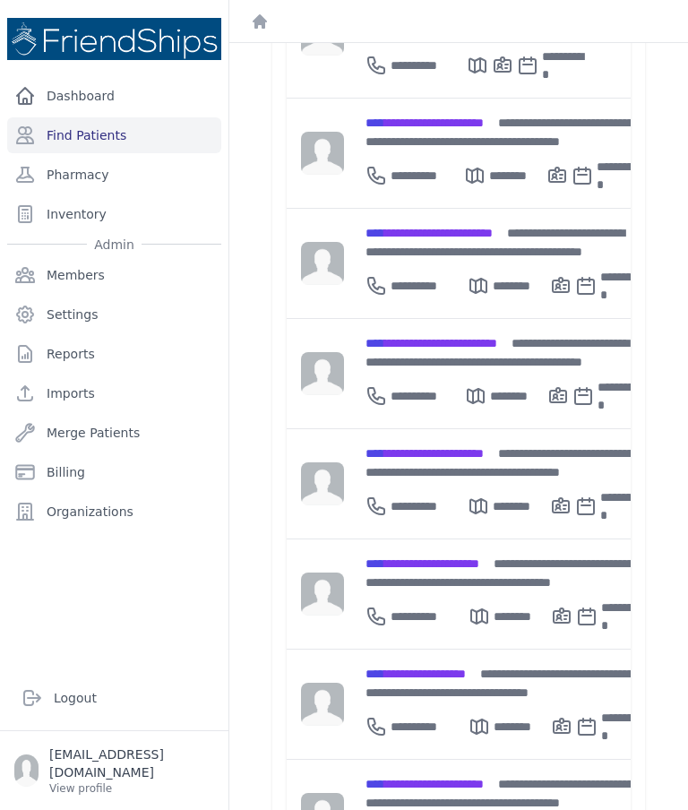
scroll to position [399, 0]
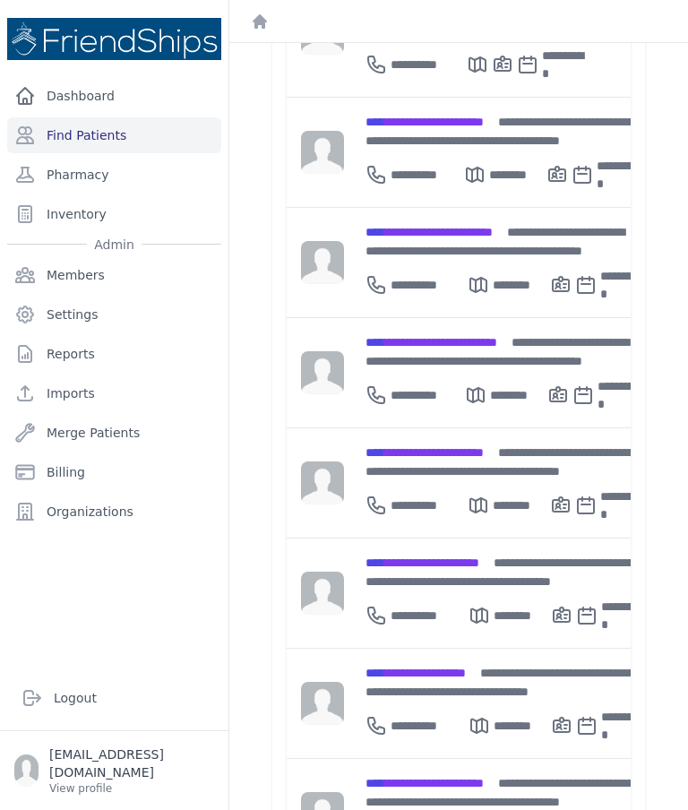
click at [449, 442] on div "**********" at bounding box center [504, 461] width 279 height 38
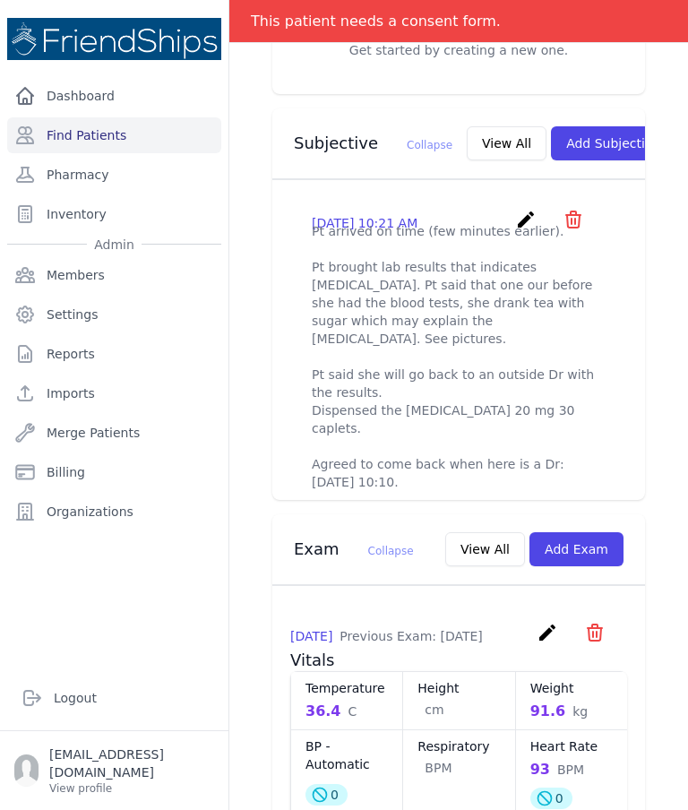
scroll to position [587, 0]
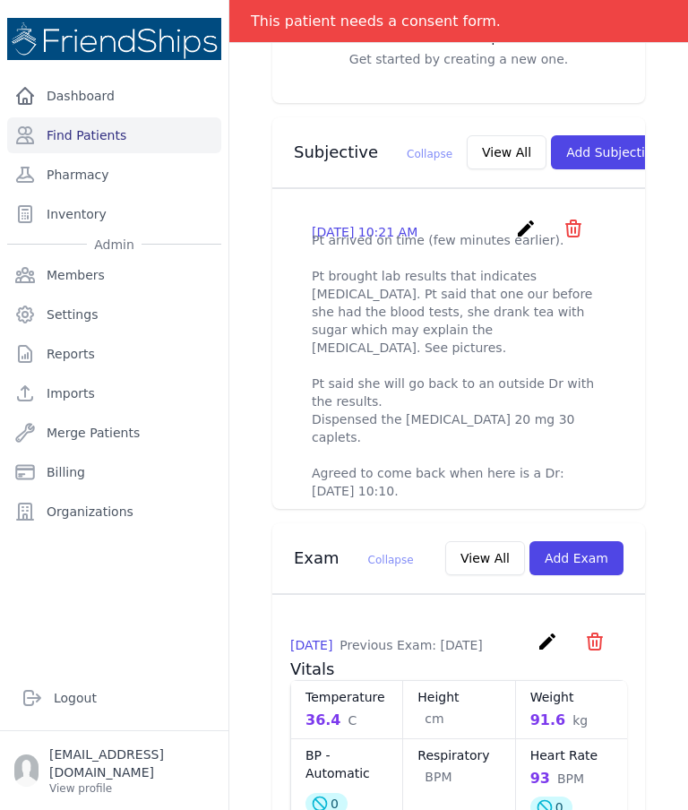
click at [525, 225] on icon "create" at bounding box center [525, 228] width 21 height 21
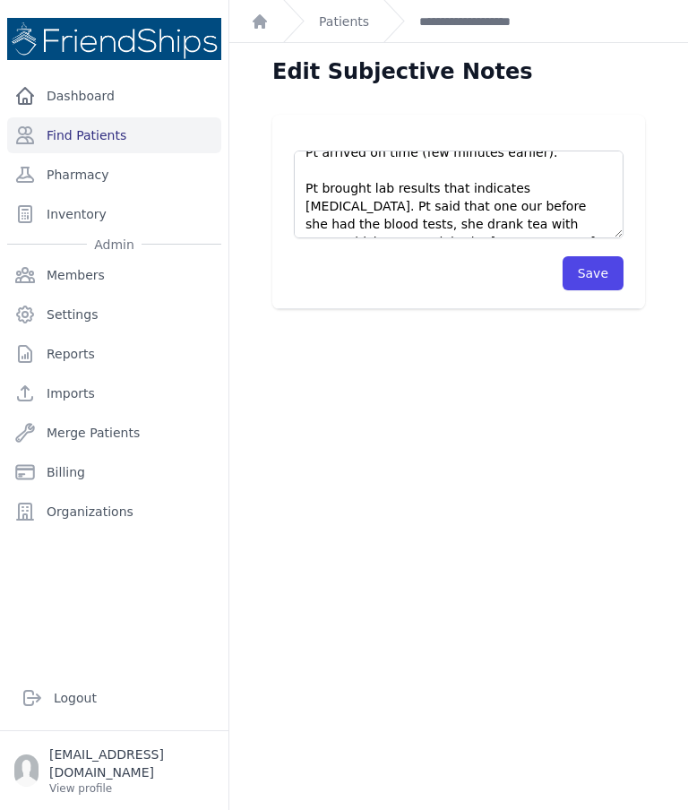
scroll to position [17, 0]
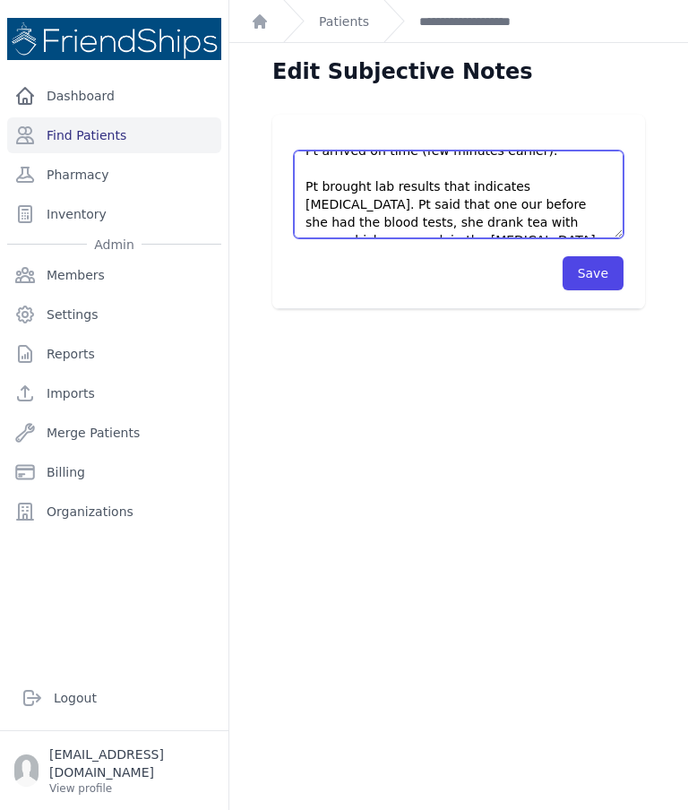
click at [389, 202] on textarea "Pt arrived on time (few minutes earlier). Pt brought lab results that indicates…" at bounding box center [459, 194] width 330 height 88
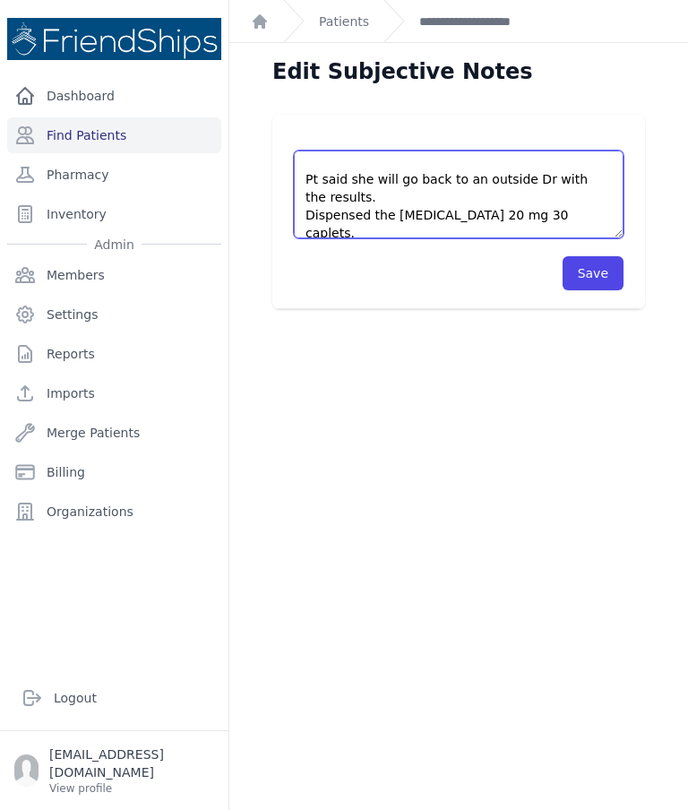
scroll to position [134, 0]
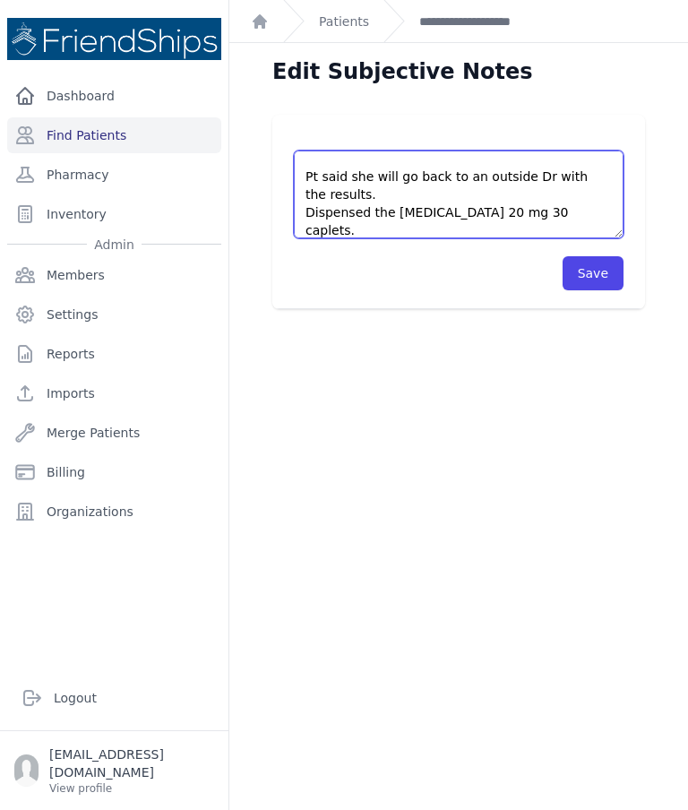
click at [387, 176] on textarea "Pt arrived on time (few minutes earlier). Pt brought lab results that indicates…" at bounding box center [459, 194] width 330 height 88
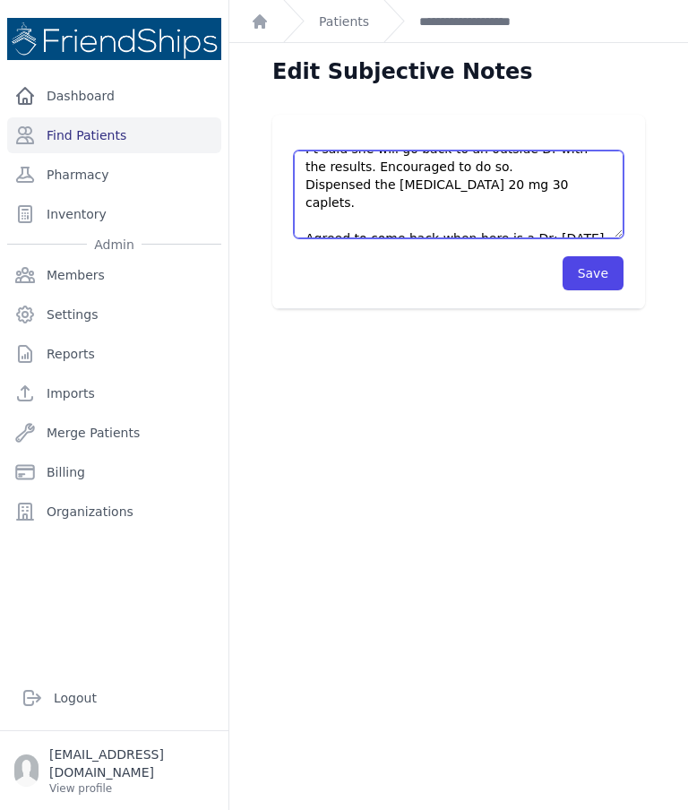
scroll to position [161, 0]
type textarea "Pt arrived on time (few minutes earlier). Pt brought lab results that indicates…"
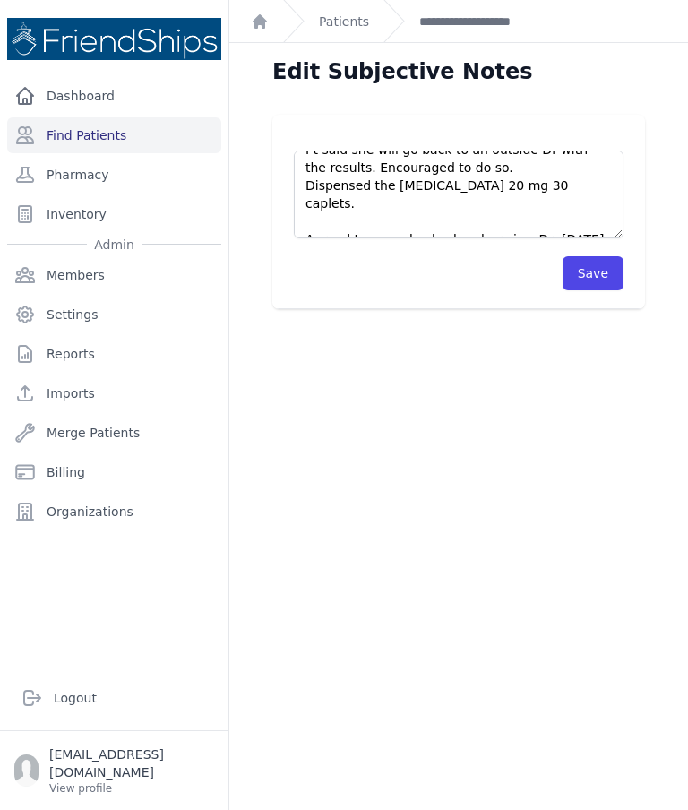
click at [599, 256] on button "Save" at bounding box center [592, 273] width 61 height 34
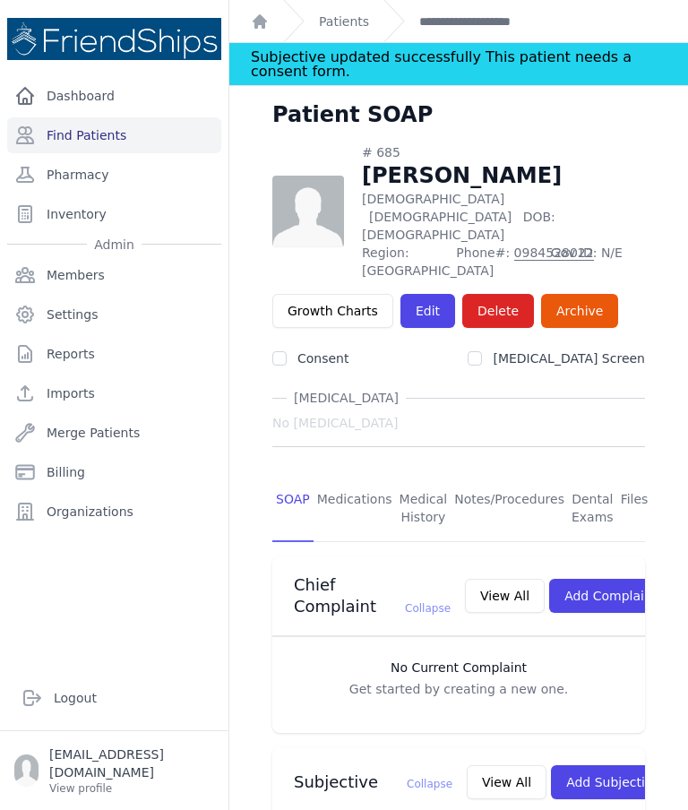
click at [342, 20] on link "Patients" at bounding box center [344, 22] width 50 height 18
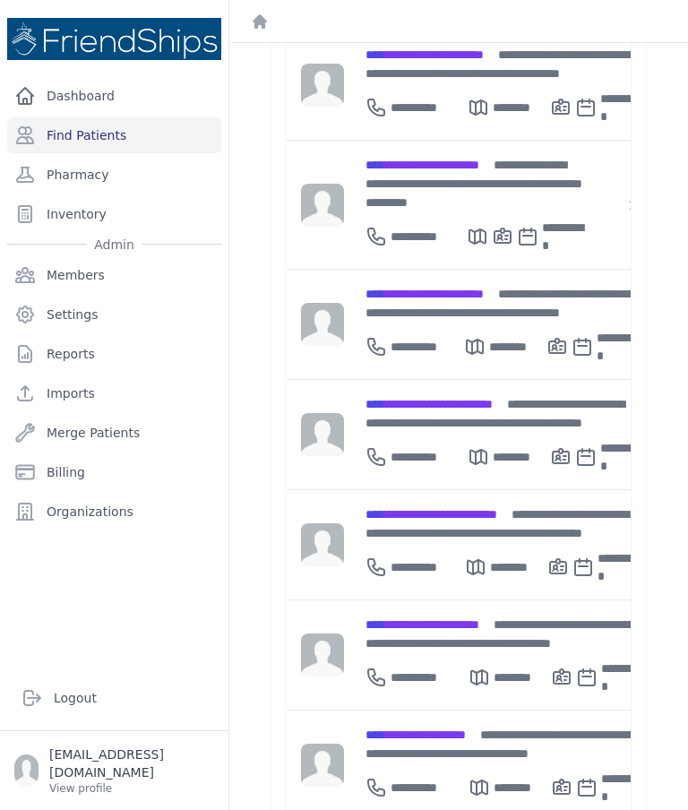
scroll to position [373, 0]
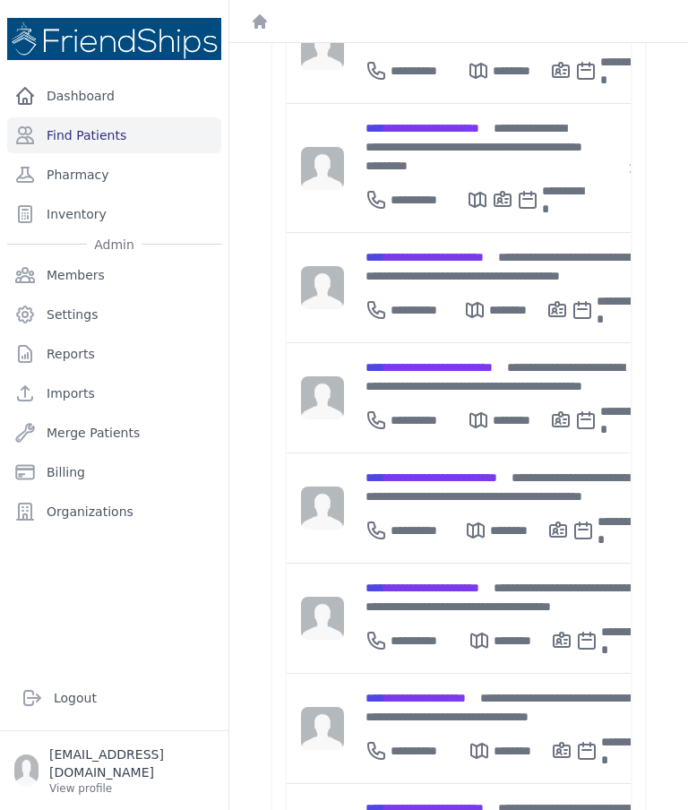
click at [436, 691] on span "**********" at bounding box center [415, 697] width 100 height 13
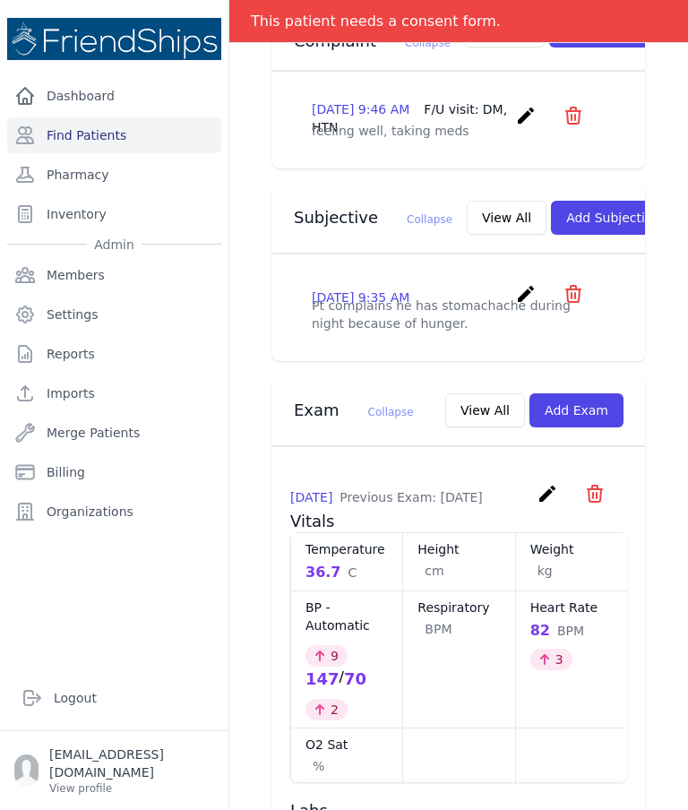
scroll to position [517, 0]
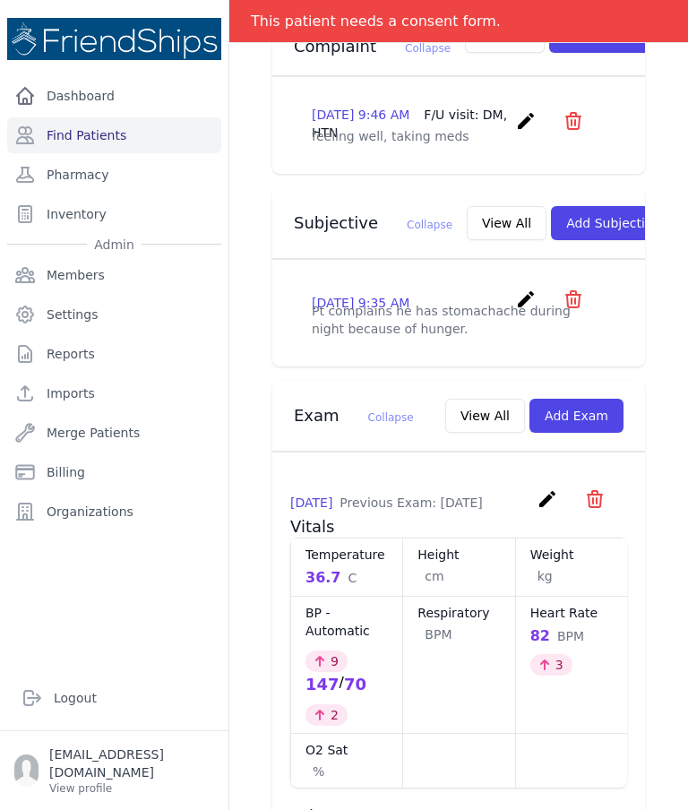
click at [520, 308] on icon "create" at bounding box center [525, 298] width 21 height 21
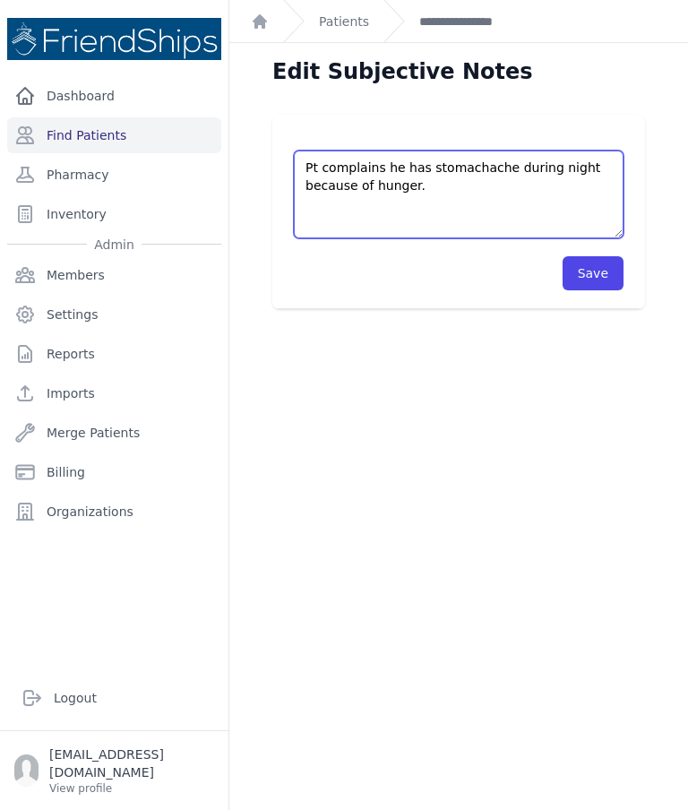
click at [323, 168] on textarea "Pt complains he has stomachache during night because of hunger." at bounding box center [459, 194] width 330 height 88
click at [304, 163] on textarea "Pt complains he has stomachache during night because of hunger." at bounding box center [459, 194] width 330 height 88
click at [407, 165] on textarea "Pt complains he has stomachache during night because of hunger." at bounding box center [459, 194] width 330 height 88
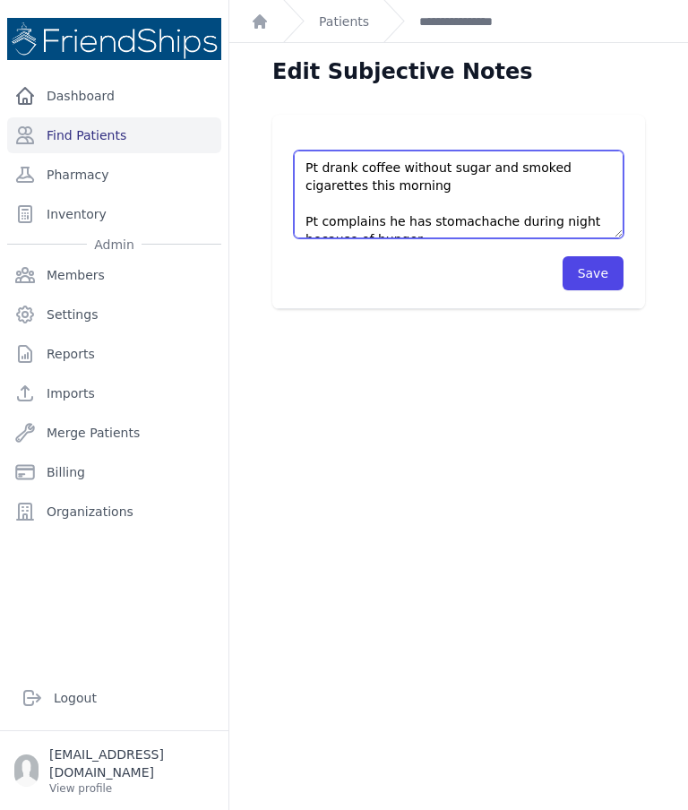
click at [318, 180] on textarea "Pt complains he has stomachache during night because of hunger." at bounding box center [459, 194] width 330 height 88
click at [443, 193] on textarea "Pt complains he has stomachache during night because of hunger." at bounding box center [459, 194] width 330 height 88
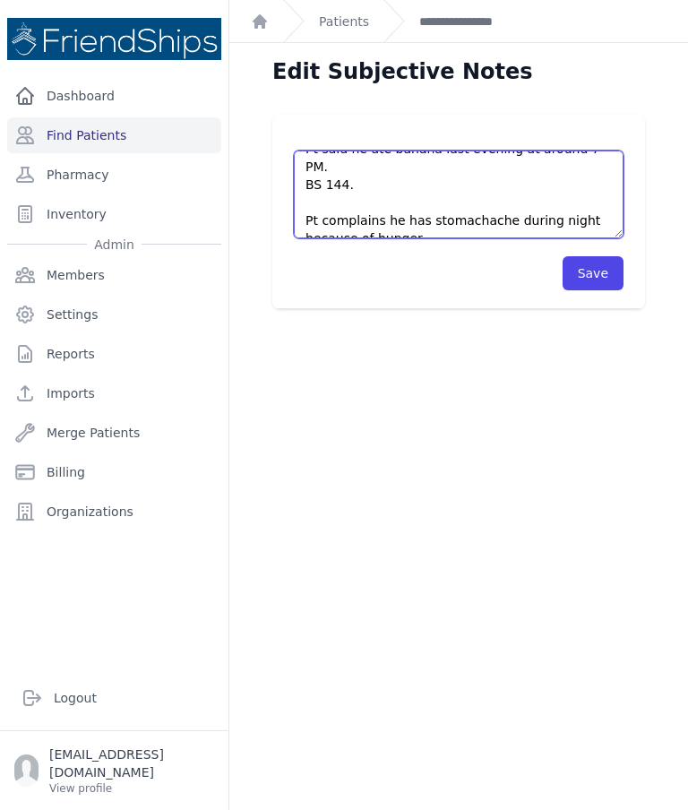
scroll to position [54, 0]
click at [451, 224] on textarea "Pt complains he has stomachache during night because of hunger." at bounding box center [459, 194] width 330 height 88
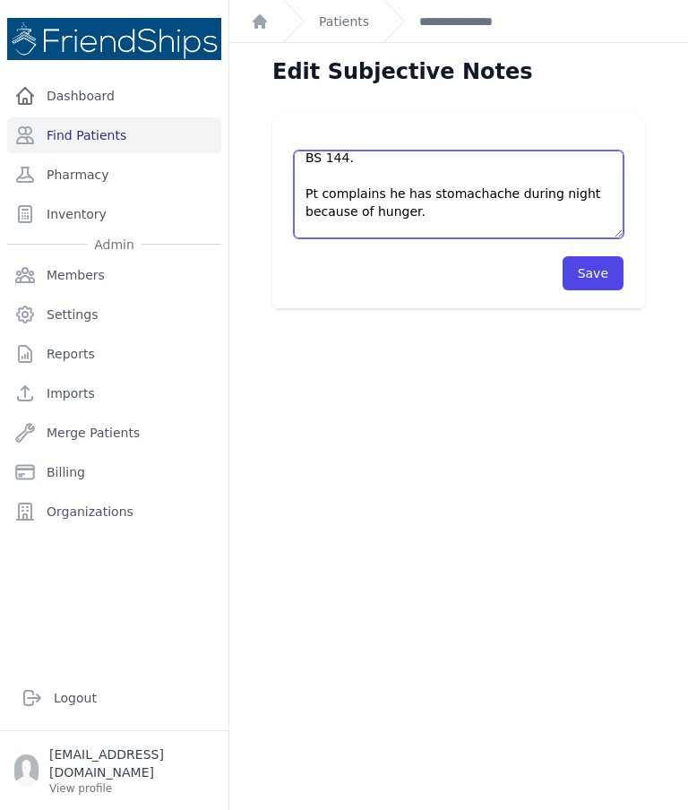
scroll to position [81, 0]
type textarea "Pt drank coffee without sugar and smoked cigarettes in the morning. Pt said he …"
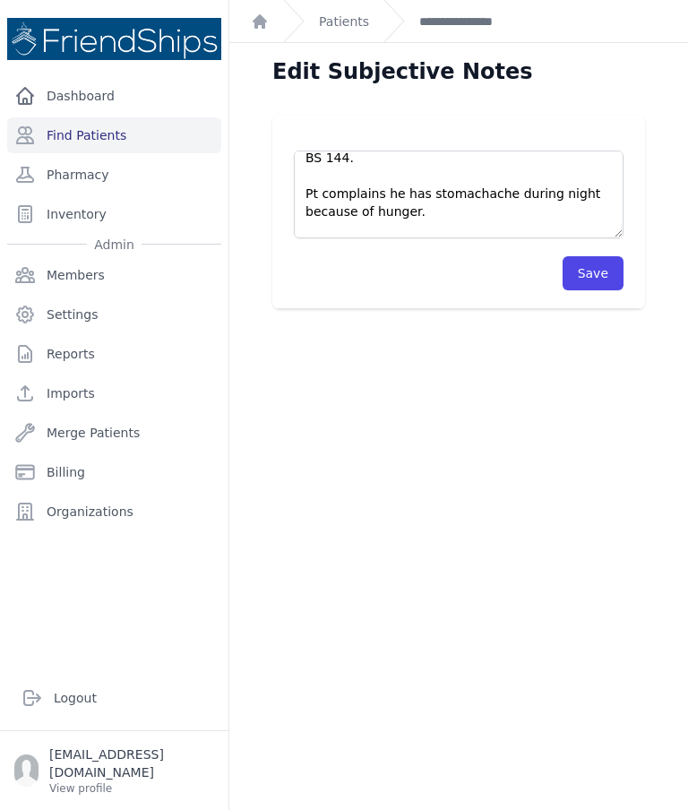
click at [601, 265] on button "Save" at bounding box center [592, 273] width 61 height 34
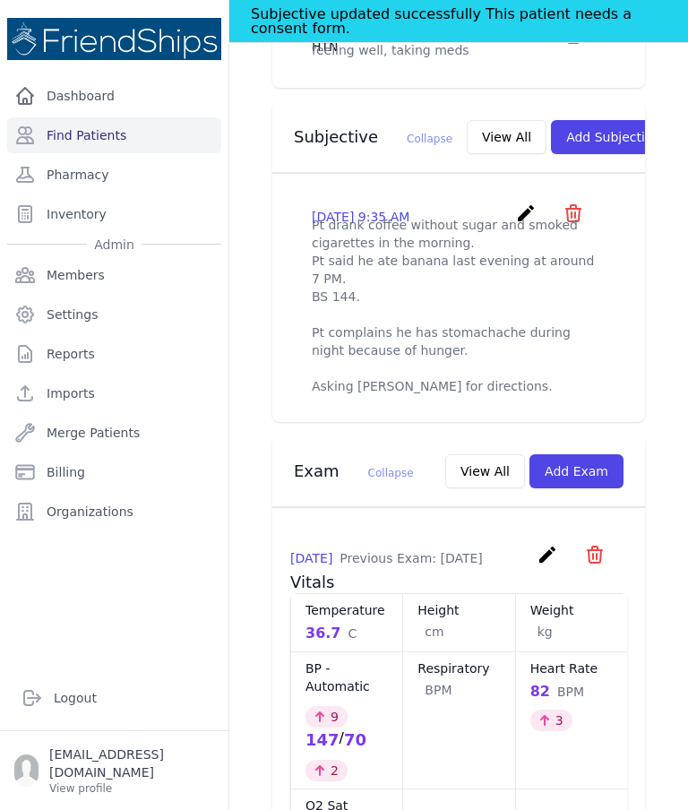
scroll to position [644, 0]
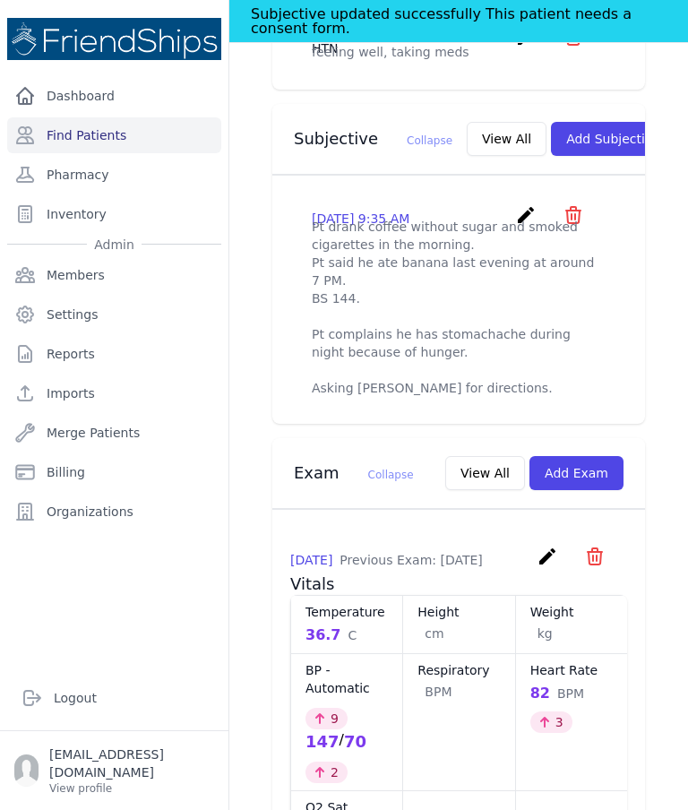
click at [474, 146] on button "View All" at bounding box center [507, 139] width 80 height 34
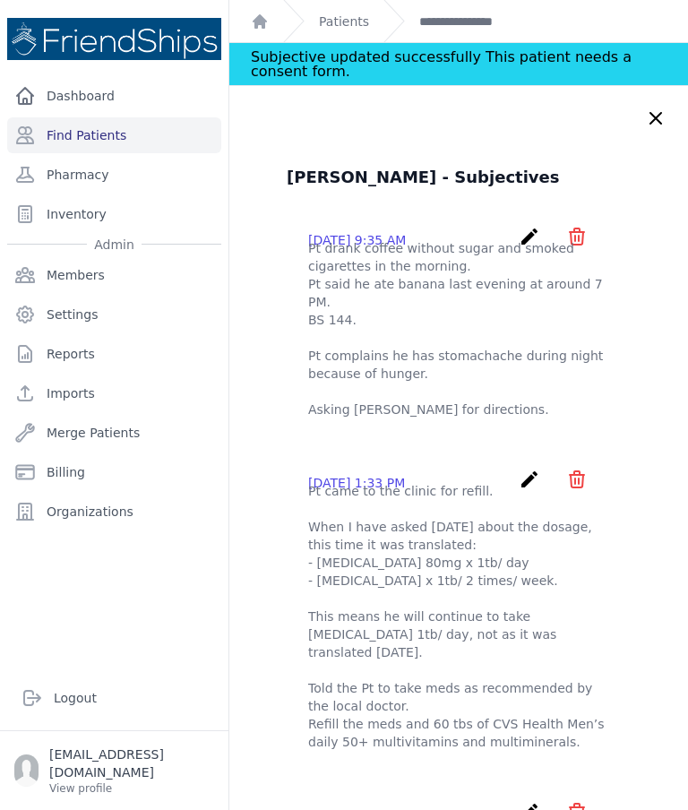
scroll to position [0, 0]
click at [340, 28] on link "Patients" at bounding box center [344, 22] width 50 height 18
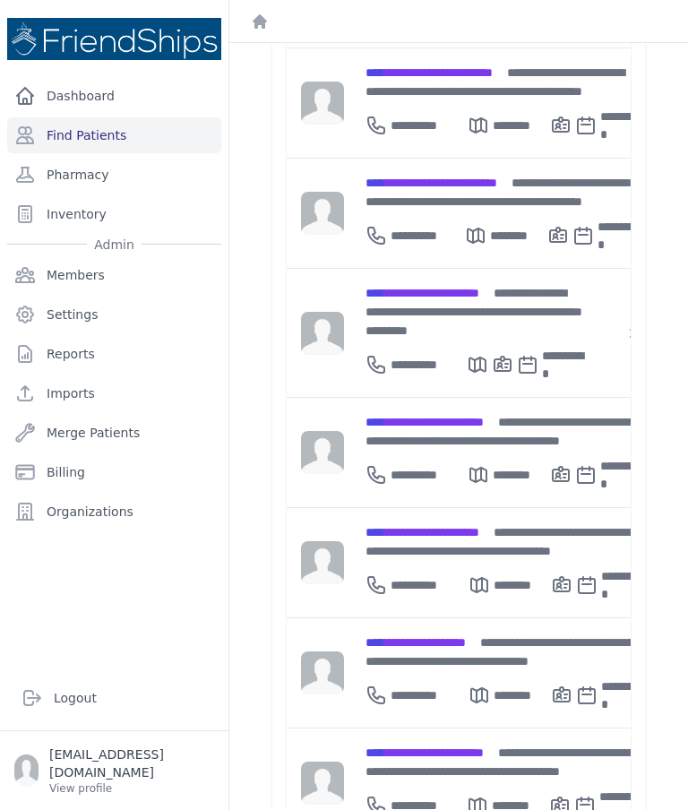
scroll to position [429, 0]
click at [431, 508] on div "**********" at bounding box center [505, 562] width 322 height 109
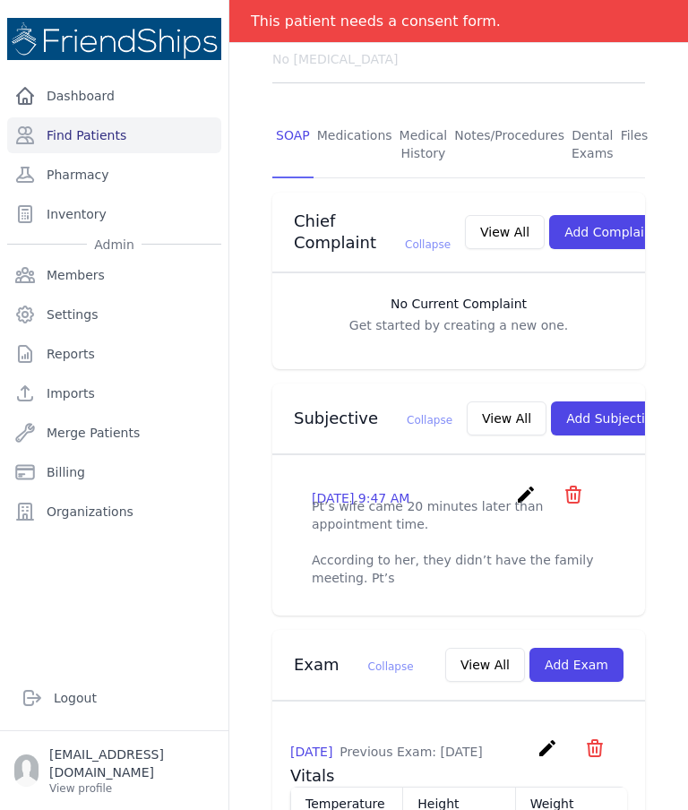
scroll to position [347, 0]
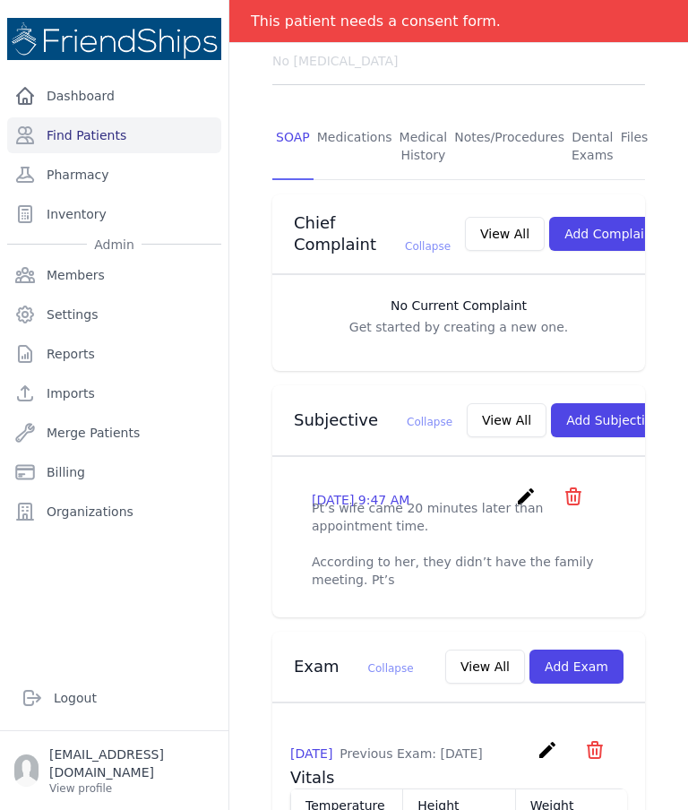
click at [525, 485] on icon "create" at bounding box center [525, 495] width 21 height 21
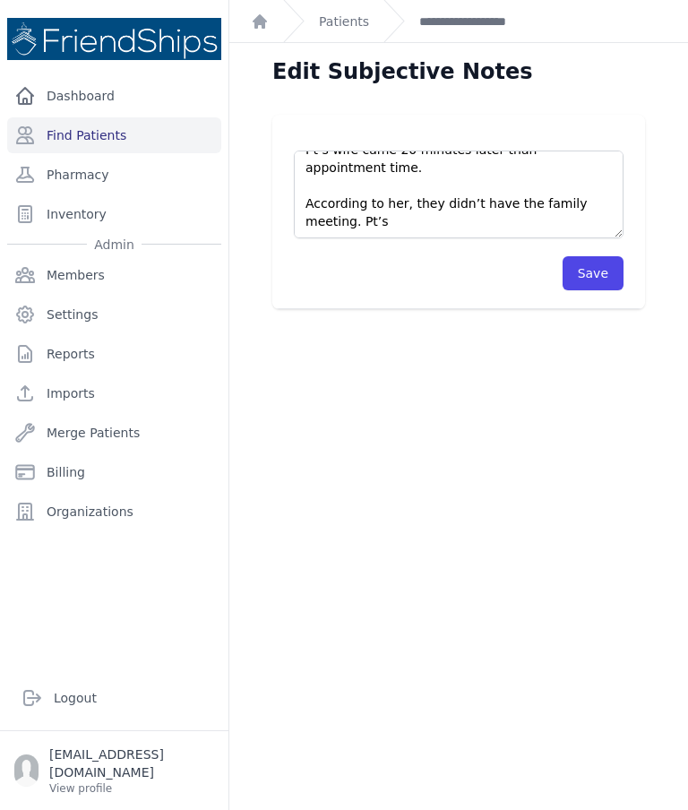
scroll to position [36, 0]
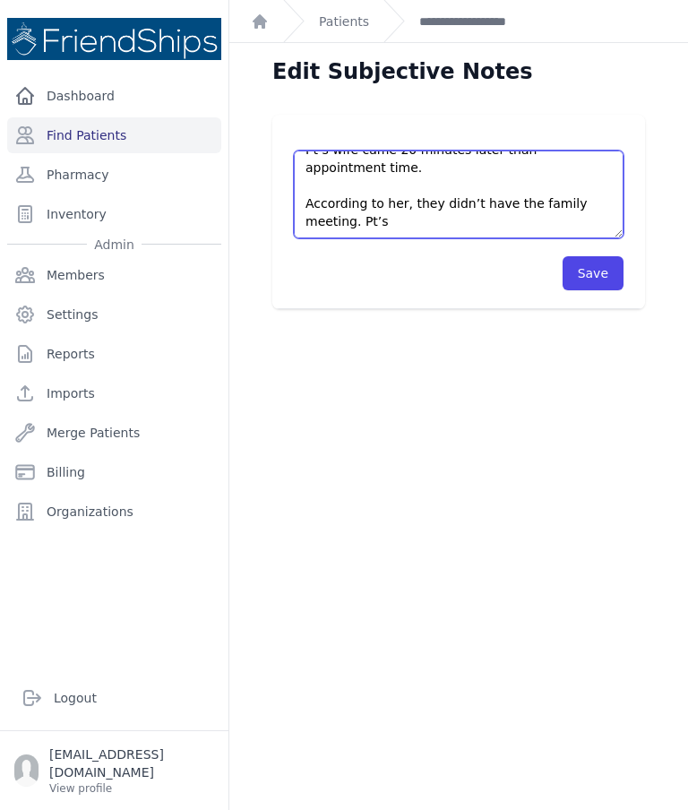
click at [437, 206] on textarea "Pt’s wife came 20 minutes later than appointment time. According to her, they d…" at bounding box center [459, 194] width 330 height 88
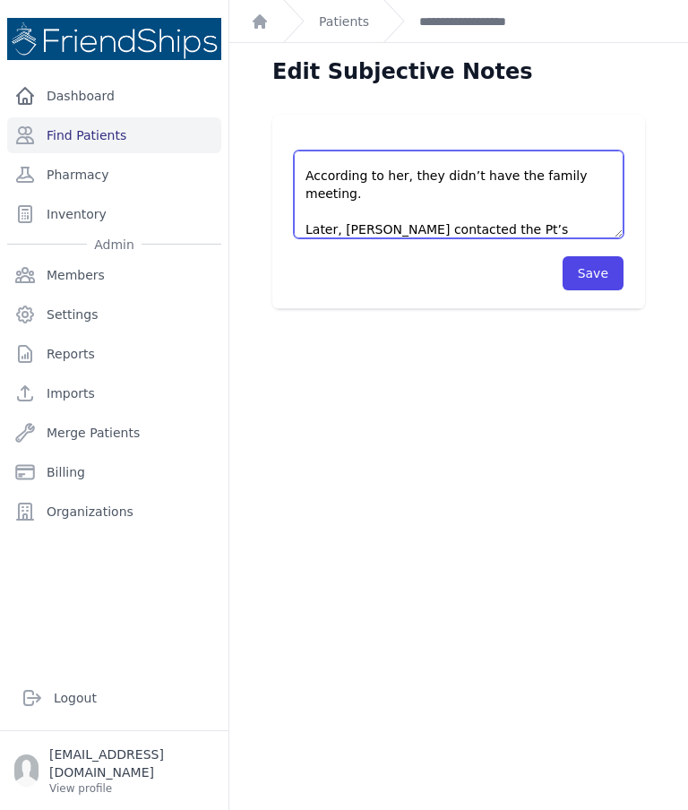
scroll to position [90, 0]
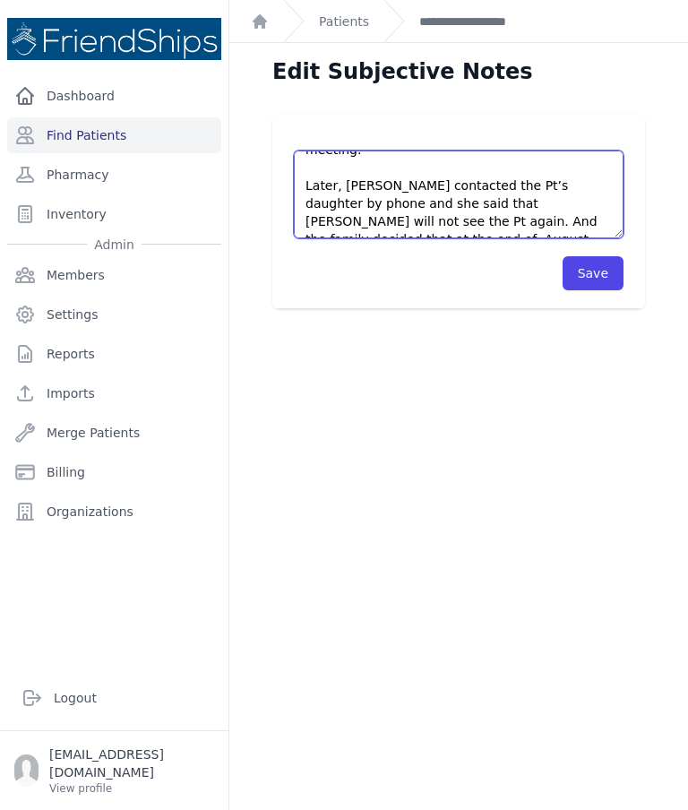
click at [554, 209] on textarea "Pt’s wife came 20 minutes later than appointment time. According to her, they d…" at bounding box center [459, 194] width 330 height 88
click at [545, 219] on textarea "Pt’s wife came 20 minutes later than appointment time. According to her, they d…" at bounding box center [459, 194] width 330 height 88
click at [596, 214] on textarea "Pt’s wife came 20 minutes later than appointment time. According to her, they d…" at bounding box center [459, 194] width 330 height 88
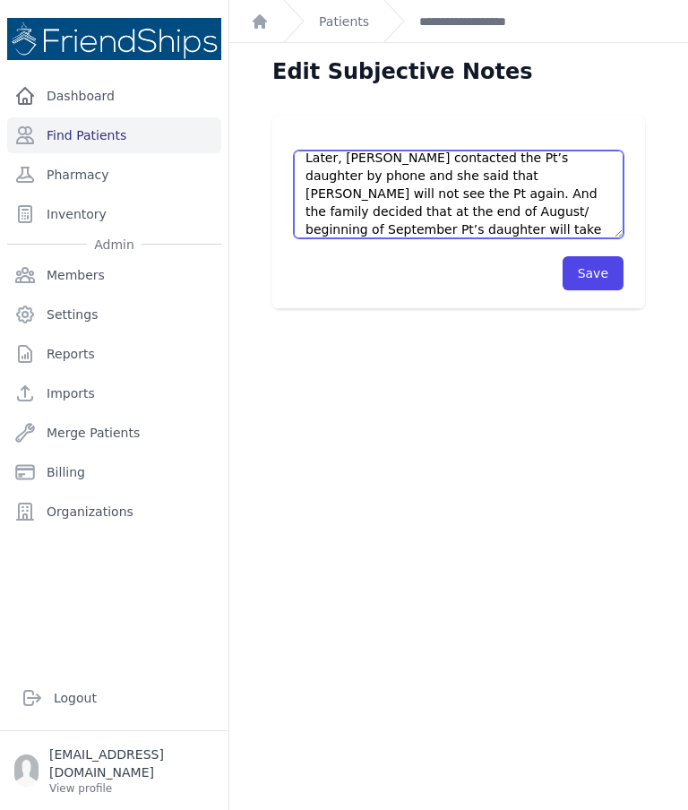
scroll to position [118, 0]
click at [415, 231] on textarea "Pt’s wife came 20 minutes later than appointment time. According to her, they d…" at bounding box center [459, 194] width 330 height 88
click at [415, 225] on textarea "Pt’s wife came 20 minutes later than appointment time. According to her, they d…" at bounding box center [459, 194] width 330 height 88
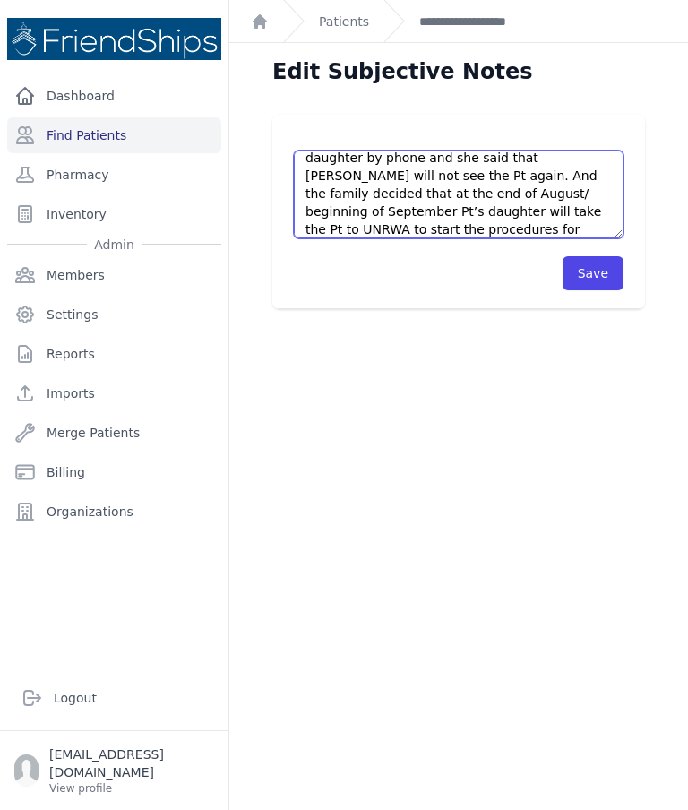
scroll to position [197, 0]
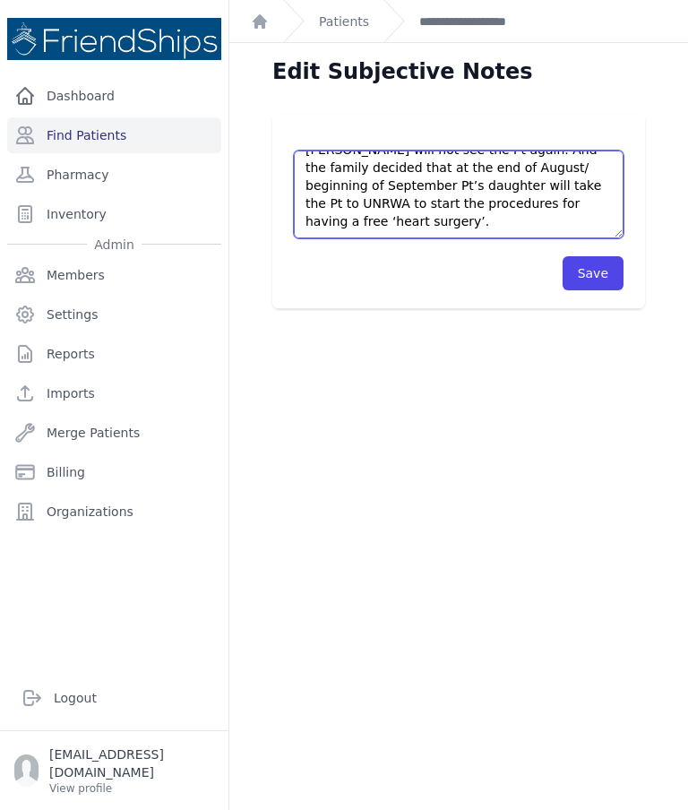
click at [365, 223] on textarea "Pt’s wife came 20 minutes later than appointment time. According to her, they d…" at bounding box center [459, 194] width 330 height 88
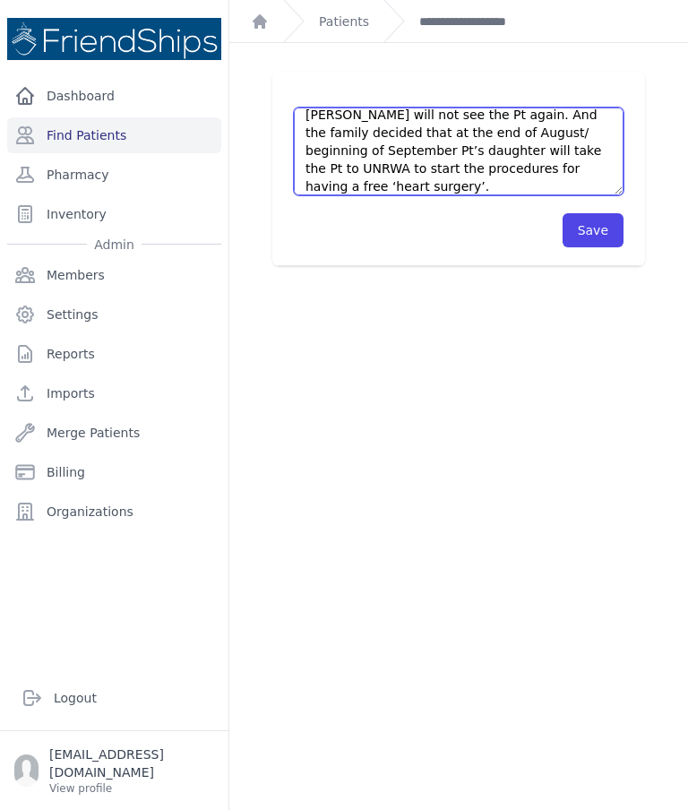
scroll to position [179, 0]
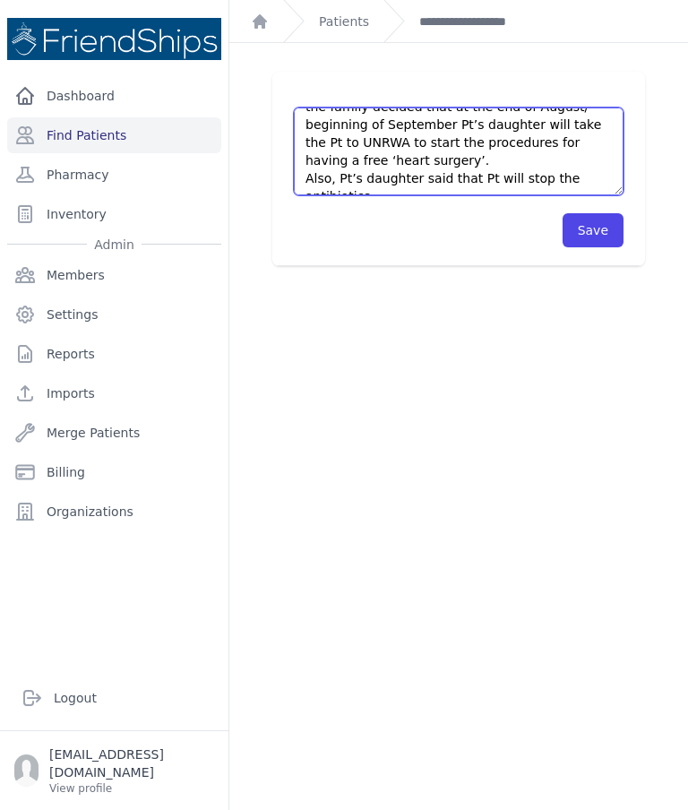
click at [510, 164] on textarea "Pt’s wife came 20 minutes later than appointment time. According to her, they d…" at bounding box center [459, 151] width 330 height 88
click at [574, 156] on textarea "Pt’s wife came 20 minutes later than appointment time. According to her, they d…" at bounding box center [459, 151] width 330 height 88
click at [544, 159] on textarea "Pt’s wife came 20 minutes later than appointment time. According to her, they d…" at bounding box center [459, 151] width 330 height 88
click at [542, 173] on textarea "Pt’s wife came 20 minutes later than appointment time. According to her, they d…" at bounding box center [459, 151] width 330 height 88
click at [542, 160] on textarea "Pt’s wife came 20 minutes later than appointment time. According to her, they d…" at bounding box center [459, 151] width 330 height 88
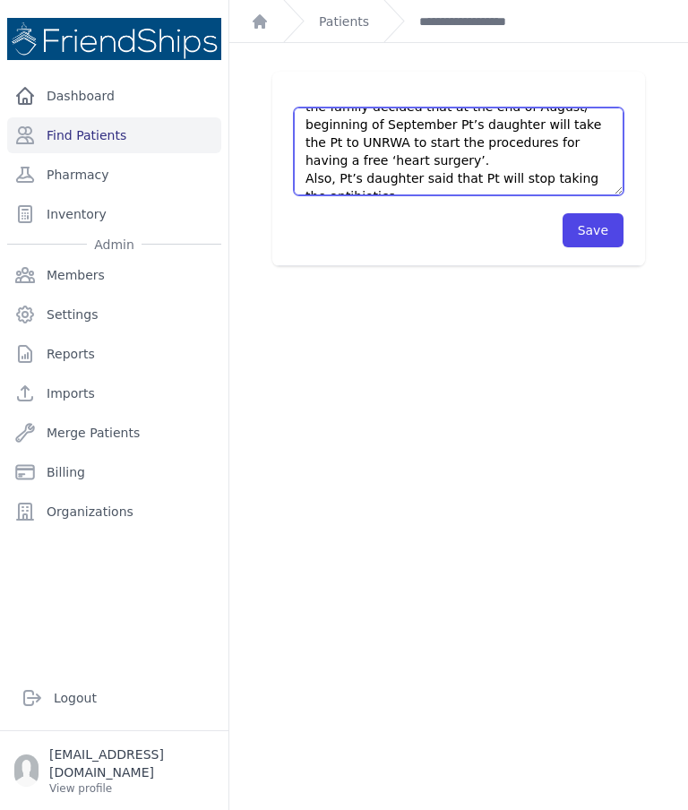
type textarea "Pt’s wife came 20 minutes later than appointment time. According to her, they d…"
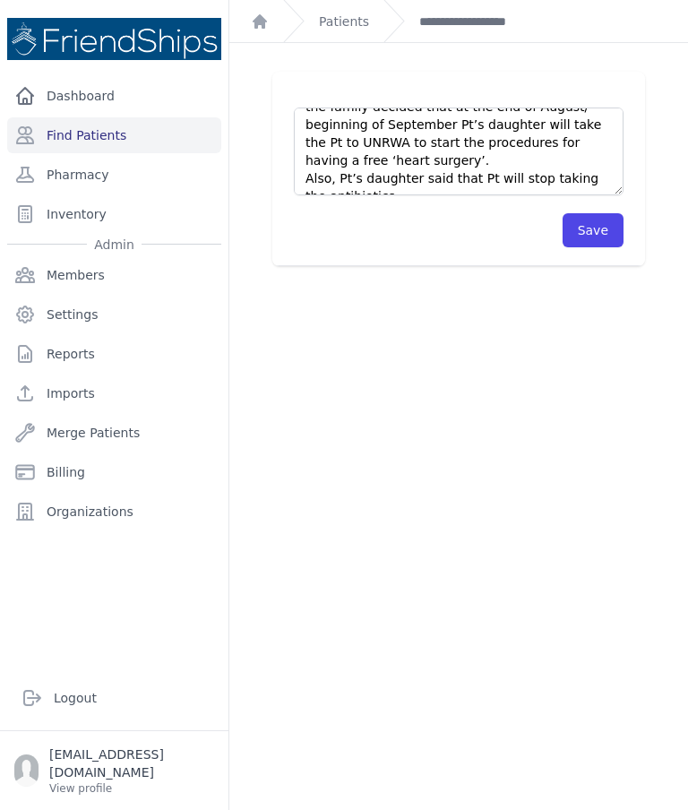
click at [597, 224] on button "Save" at bounding box center [592, 230] width 61 height 34
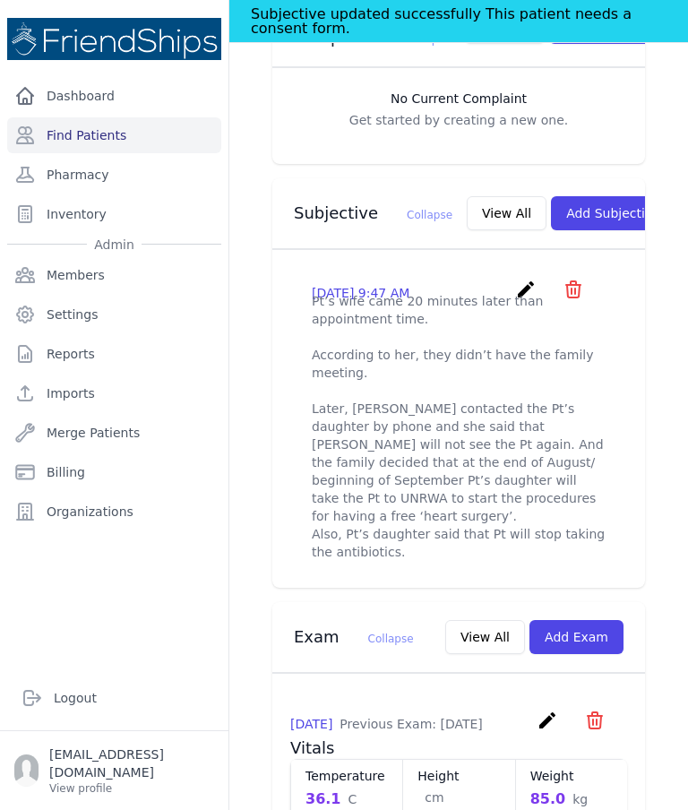
scroll to position [593, 0]
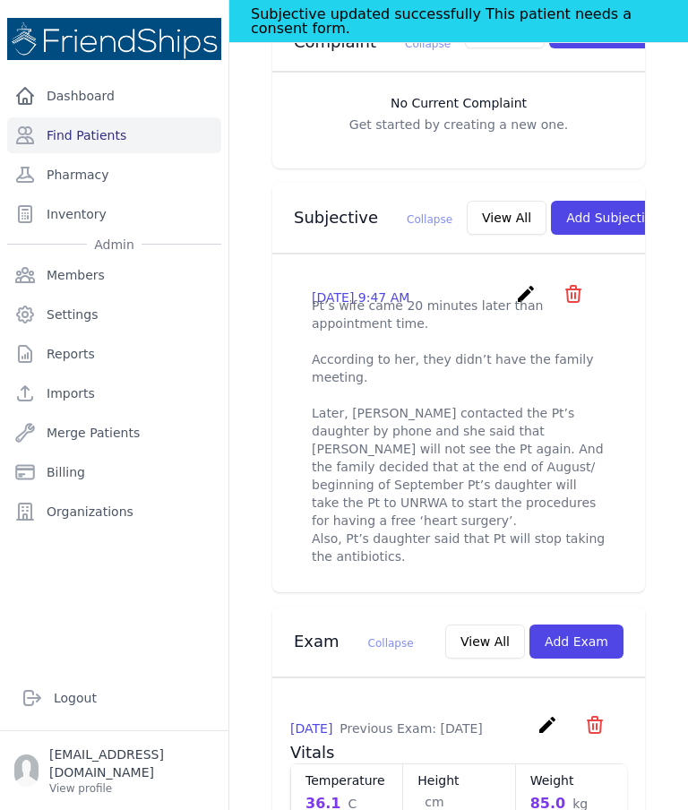
click at [509, 283] on div "2025-Aug-18 9:47 AM create ​ Delete subjective - Pt’s wife came 20 minutes late…" at bounding box center [459, 297] width 294 height 28
click at [525, 283] on icon "create" at bounding box center [525, 293] width 21 height 21
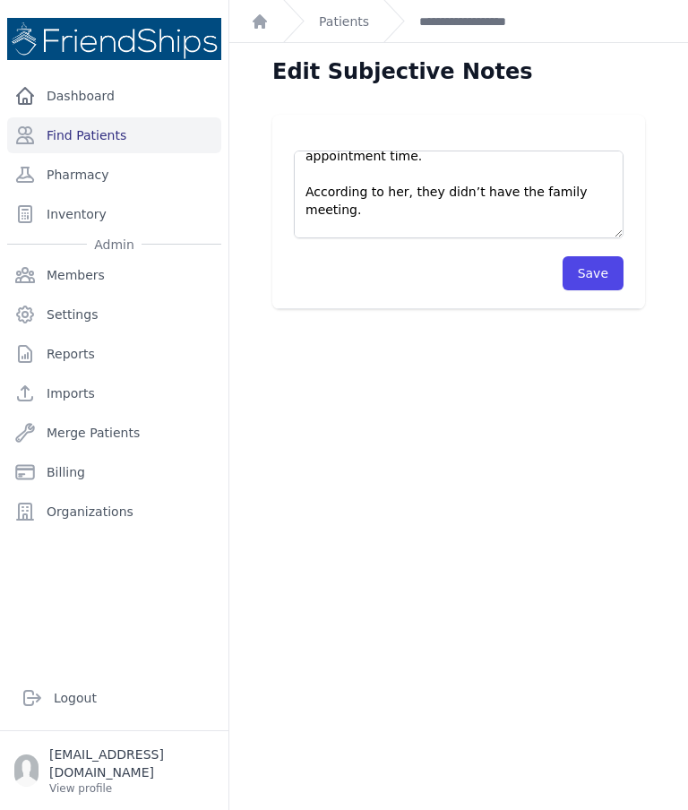
scroll to position [41, 0]
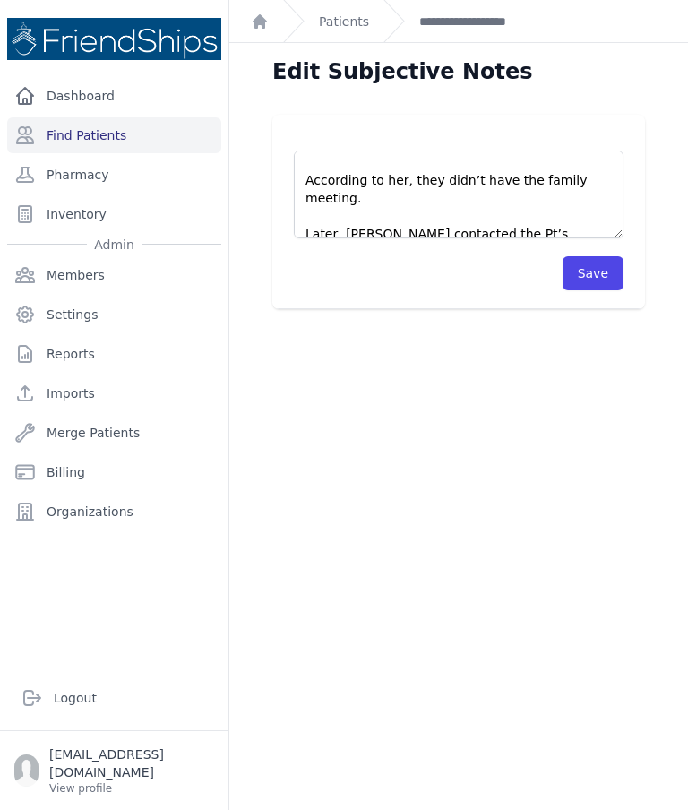
click at [382, 201] on textarea "Pt’s wife came 20 minutes later than appointment time. According to her, they d…" at bounding box center [459, 194] width 330 height 88
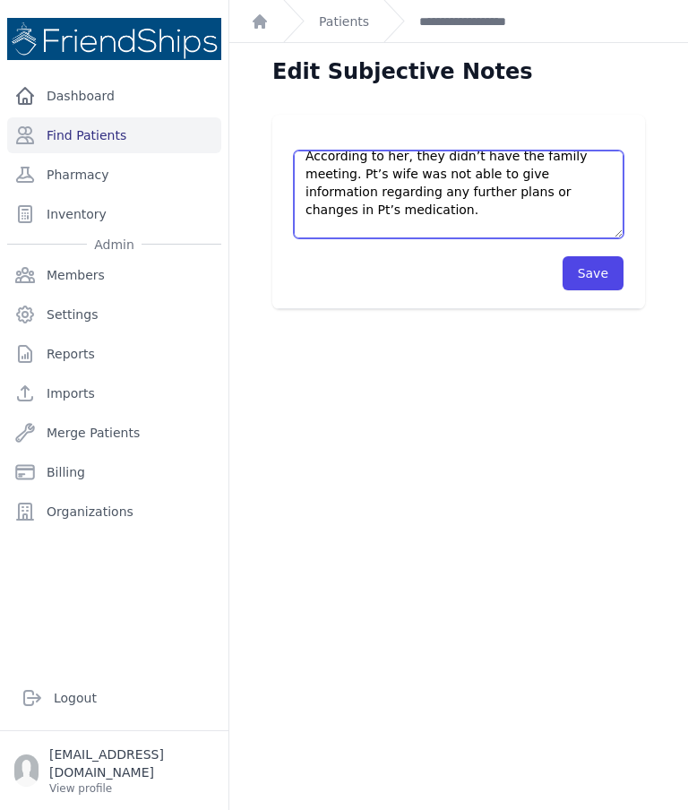
scroll to position [66, 0]
click at [463, 194] on textarea "Pt’s wife came 20 minutes later than appointment time. According to her, they d…" at bounding box center [459, 194] width 330 height 88
click at [425, 193] on textarea "Pt’s wife came 20 minutes later than appointment time. According to her, they d…" at bounding box center [459, 194] width 330 height 88
click at [427, 210] on textarea "Pt’s wife came 20 minutes later than appointment time. According to her, they d…" at bounding box center [459, 194] width 330 height 88
click at [463, 190] on textarea "Pt’s wife came 20 minutes later than appointment time. According to her, they d…" at bounding box center [459, 194] width 330 height 88
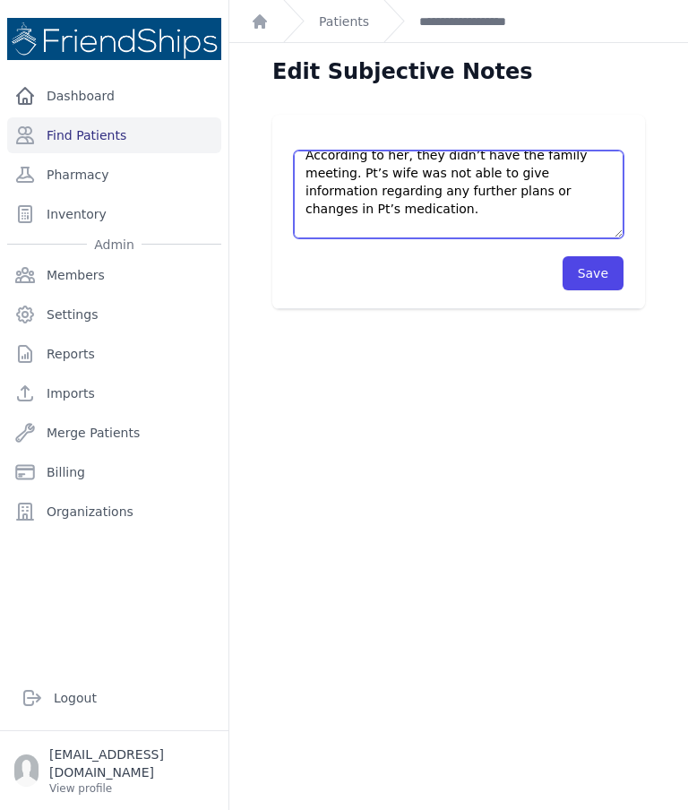
click at [442, 191] on textarea "Pt’s wife came 20 minutes later than appointment time. According to her, they d…" at bounding box center [459, 194] width 330 height 88
click at [510, 210] on textarea "Pt’s wife came 20 minutes later than appointment time. According to her, they d…" at bounding box center [459, 194] width 330 height 88
click at [466, 186] on textarea "Pt’s wife came 20 minutes later than appointment time. According to her, they d…" at bounding box center [459, 194] width 330 height 88
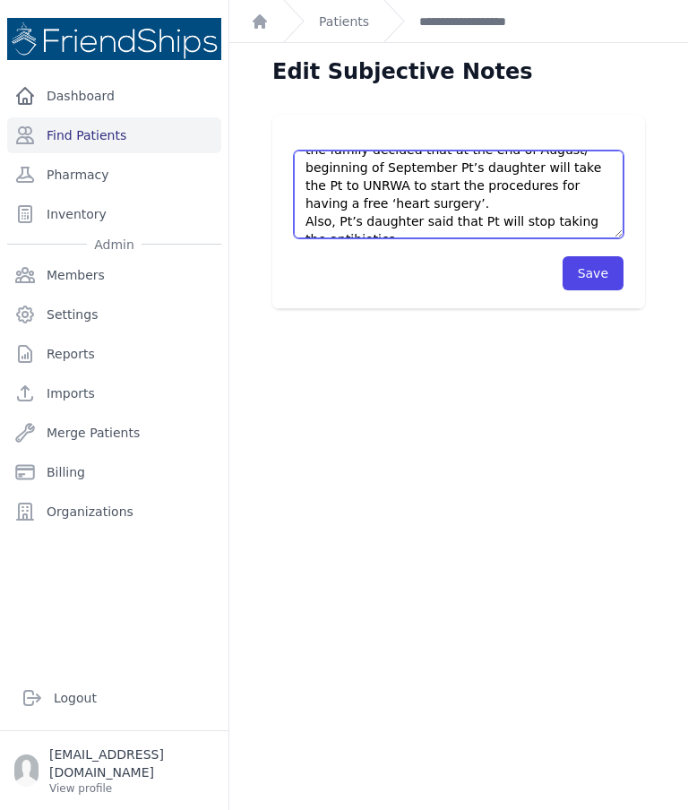
type textarea "Pt’s wife came 20 minutes later than appointment time. According to her, they d…"
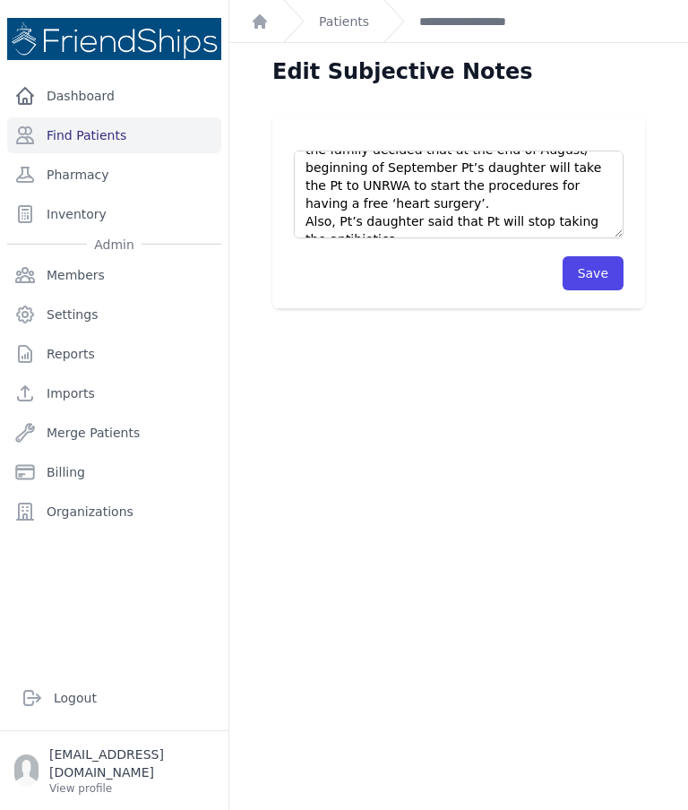
click at [603, 263] on button "Save" at bounding box center [592, 273] width 61 height 34
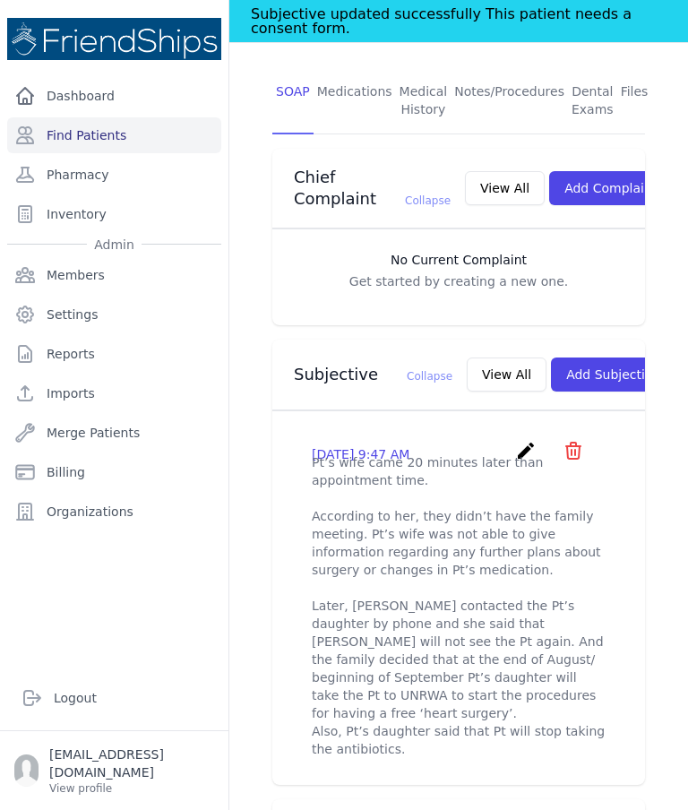
scroll to position [535, 0]
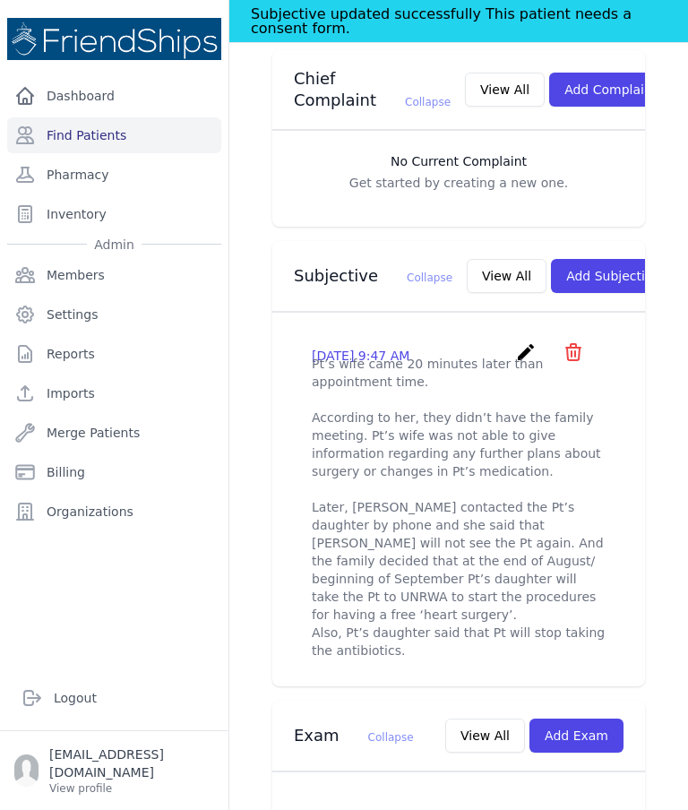
click at [526, 341] on icon "create" at bounding box center [525, 351] width 21 height 21
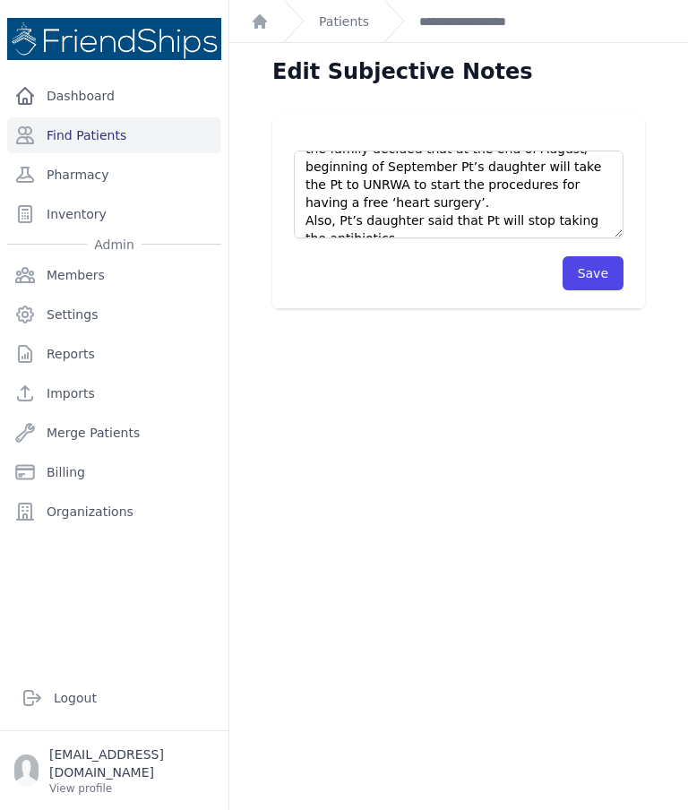
scroll to position [215, 0]
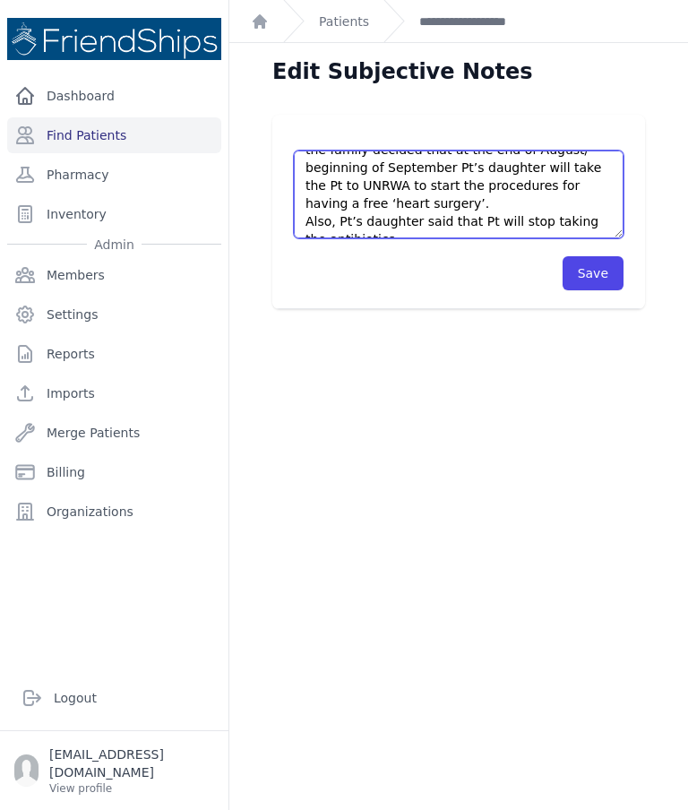
click at [414, 222] on textarea "Pt’s wife came 20 minutes later than appointment time. According to her, they d…" at bounding box center [459, 194] width 330 height 88
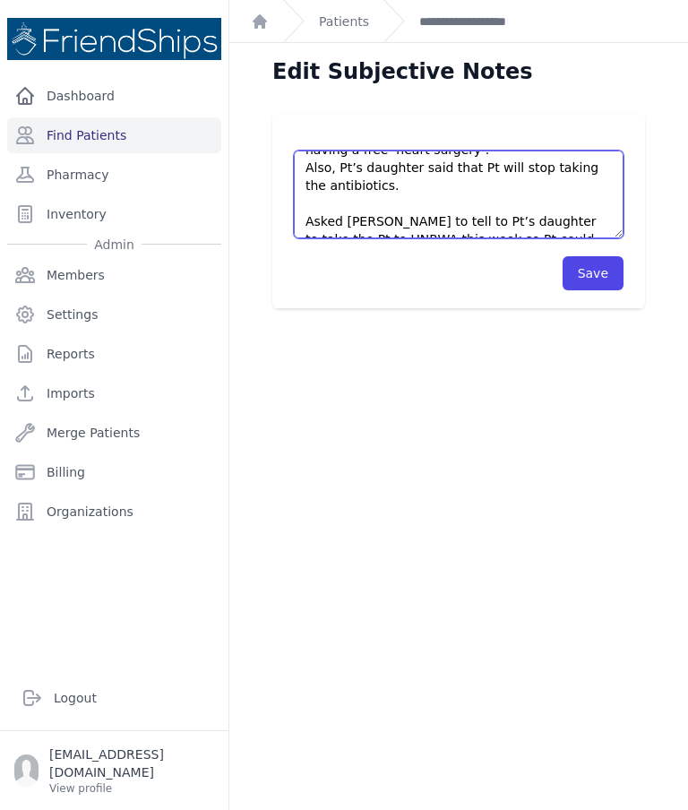
scroll to position [279, 0]
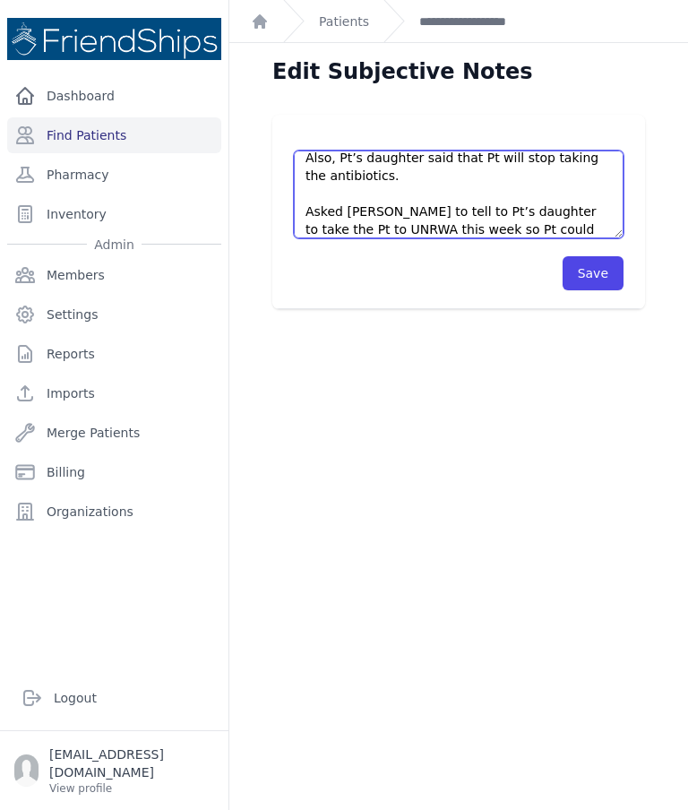
type textarea "Pt’s wife came 20 minutes later than appointment time. According to her, they d…"
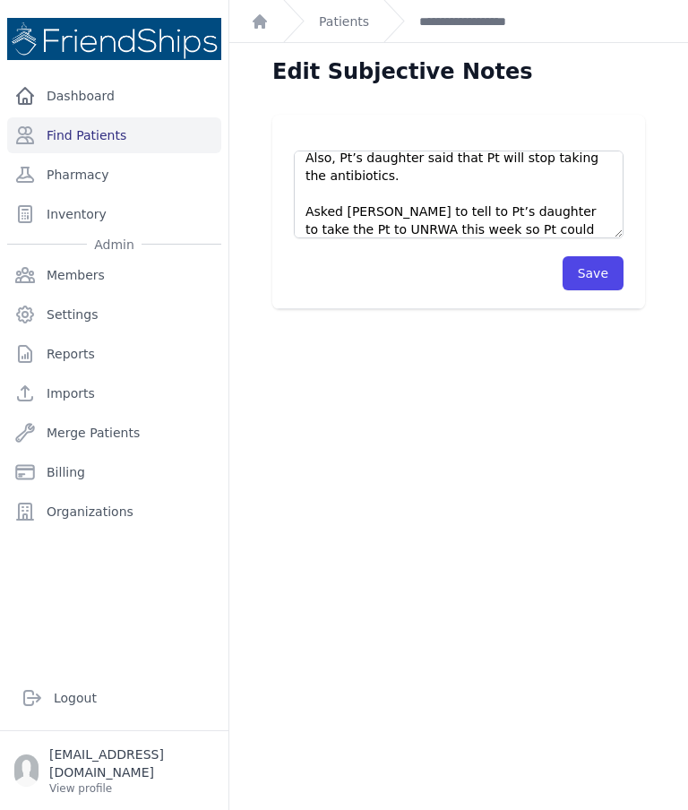
click at [604, 264] on button "Save" at bounding box center [592, 273] width 61 height 34
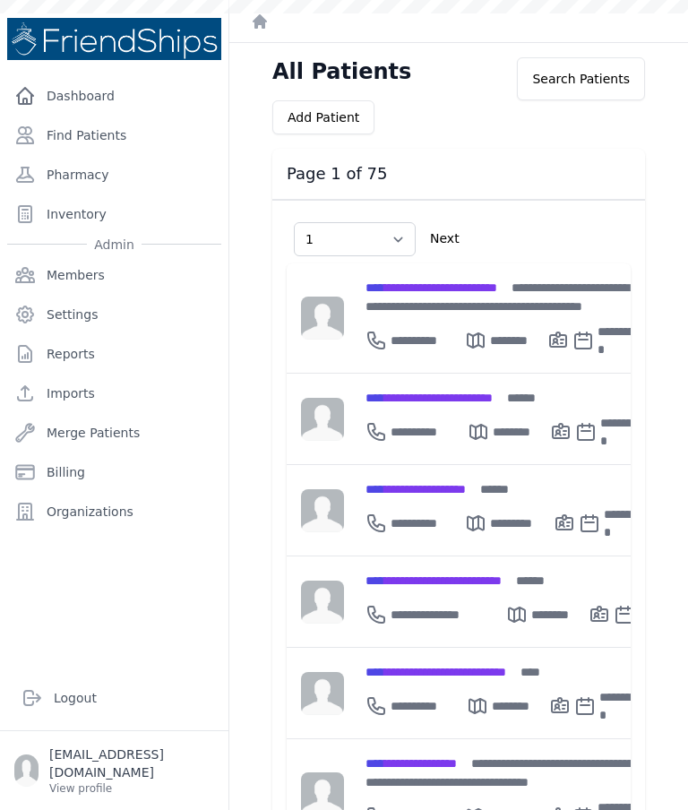
click at [451, 296] on div "**********" at bounding box center [502, 297] width 275 height 38
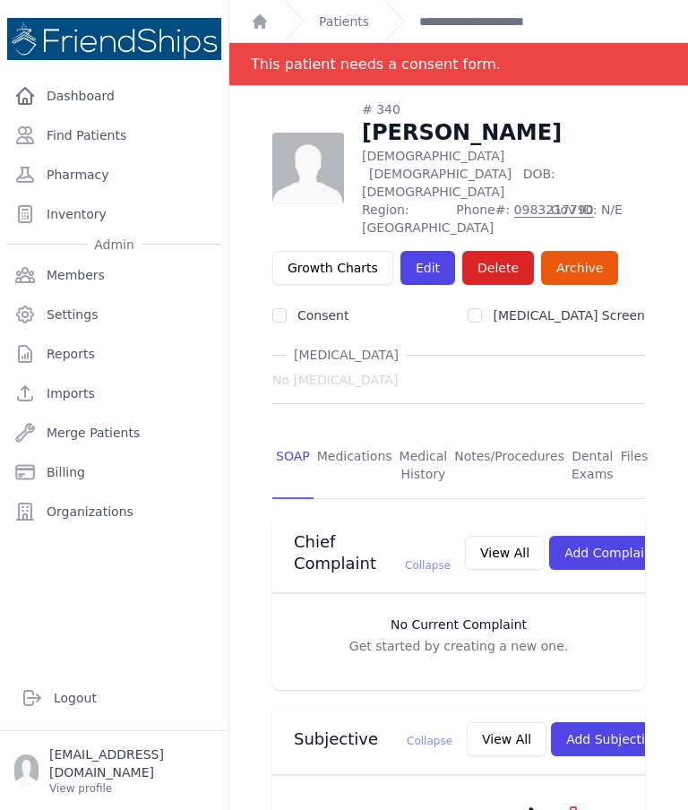
click at [425, 251] on link "Edit" at bounding box center [427, 268] width 55 height 34
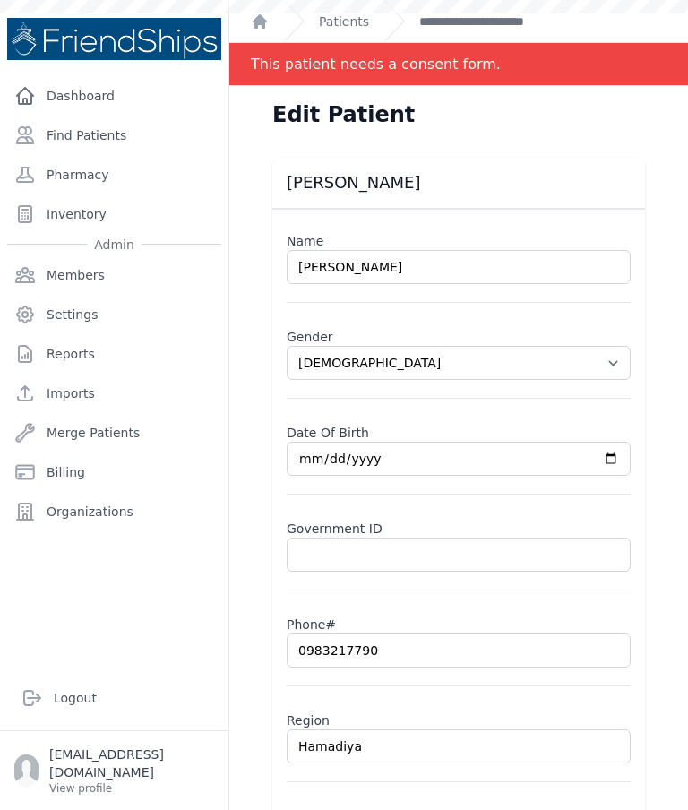
select select "[DEMOGRAPHIC_DATA]"
